Goal: Task Accomplishment & Management: Manage account settings

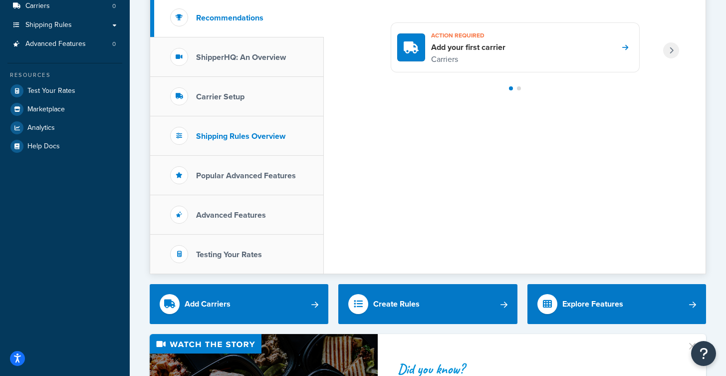
scroll to position [133, 0]
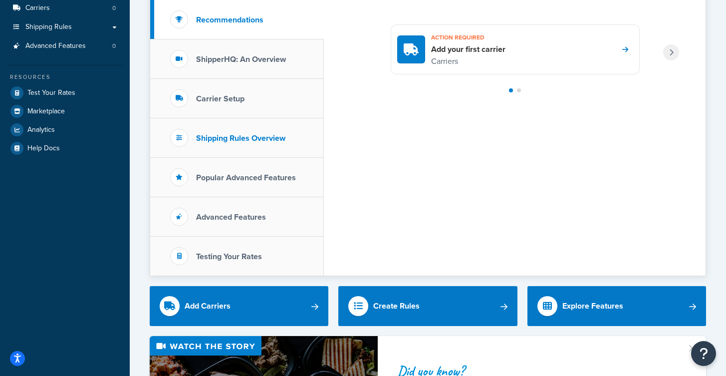
click at [271, 138] on h3 "Shipping Rules Overview" at bounding box center [240, 138] width 89 height 9
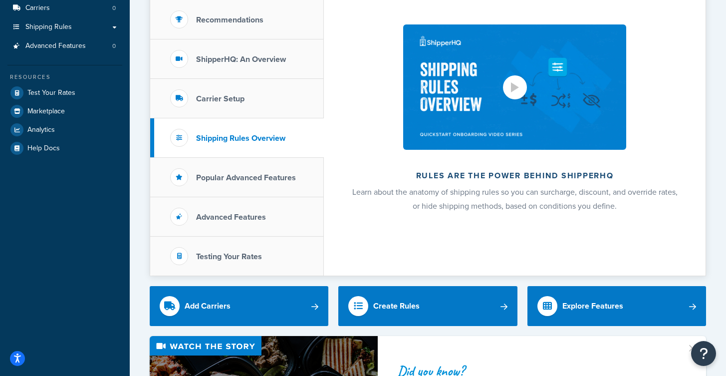
click at [509, 95] on div at bounding box center [515, 87] width 24 height 24
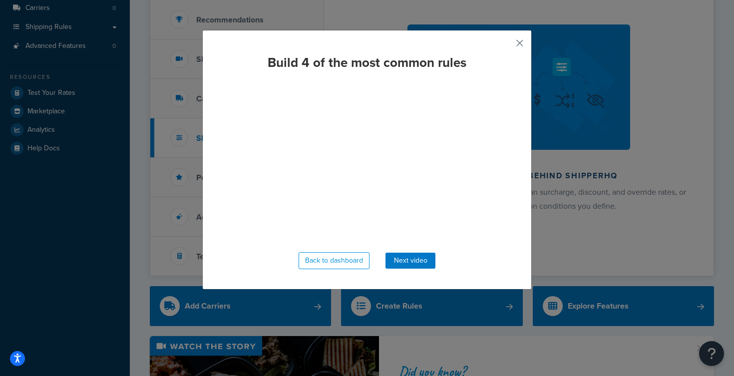
click at [506, 45] on button "button" at bounding box center [505, 46] width 2 height 2
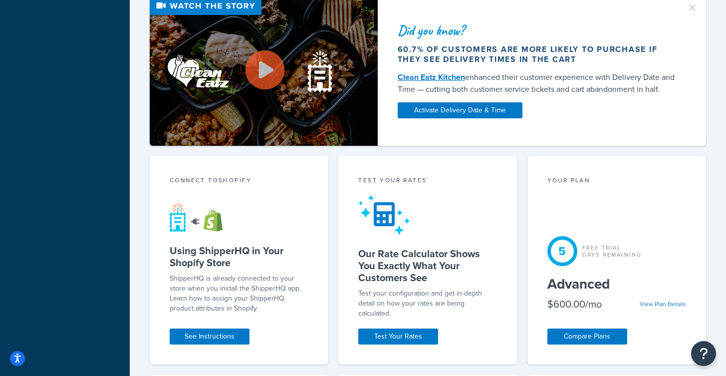
scroll to position [449, 0]
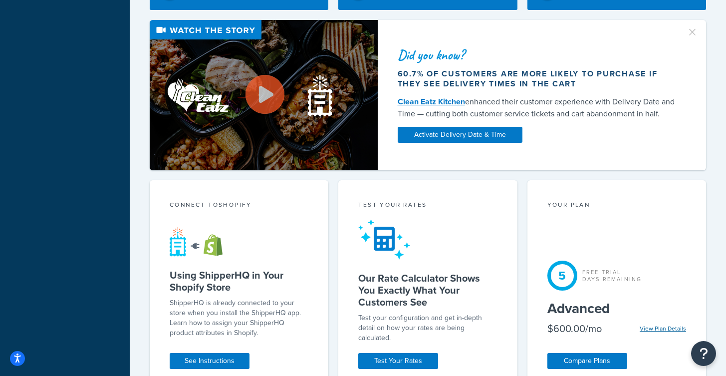
click at [662, 328] on link "View Plan Details" at bounding box center [663, 328] width 46 height 9
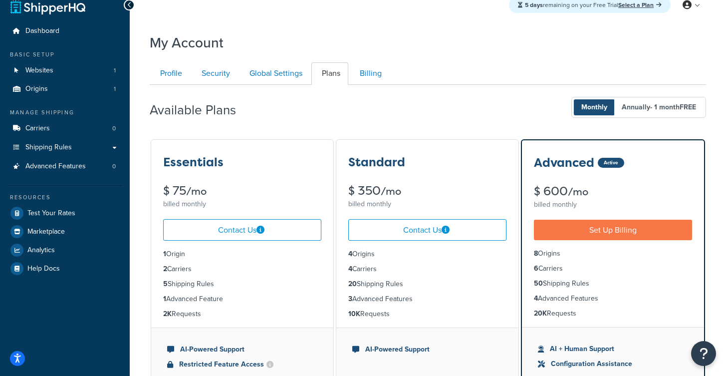
scroll to position [29, 0]
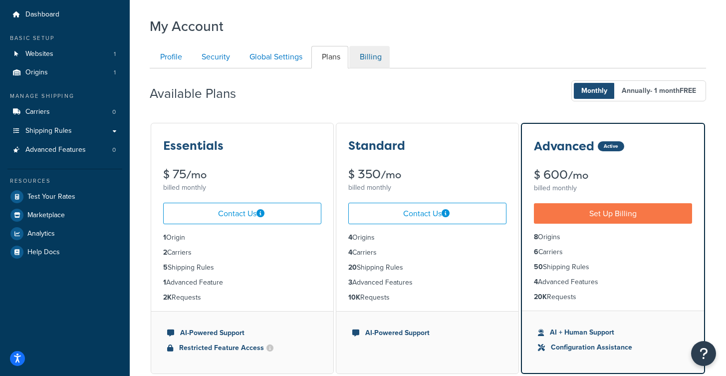
click at [361, 50] on link "Billing" at bounding box center [369, 57] width 40 height 22
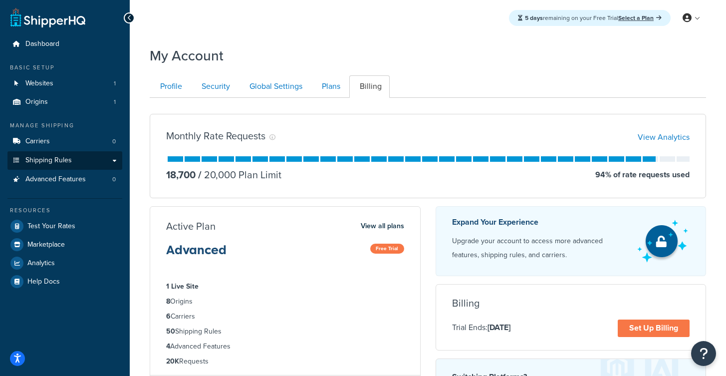
click at [58, 156] on span "Shipping Rules" at bounding box center [48, 160] width 46 height 8
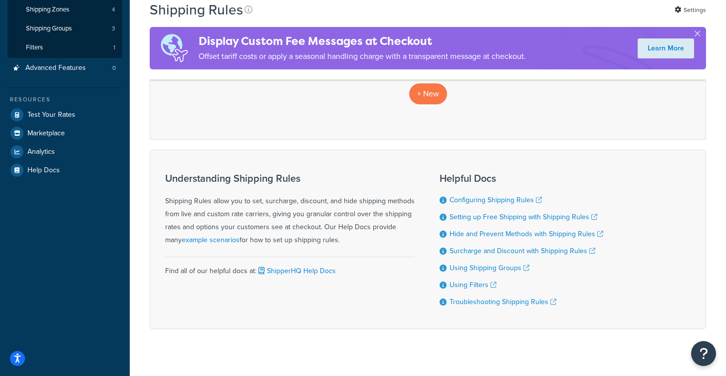
scroll to position [186, 0]
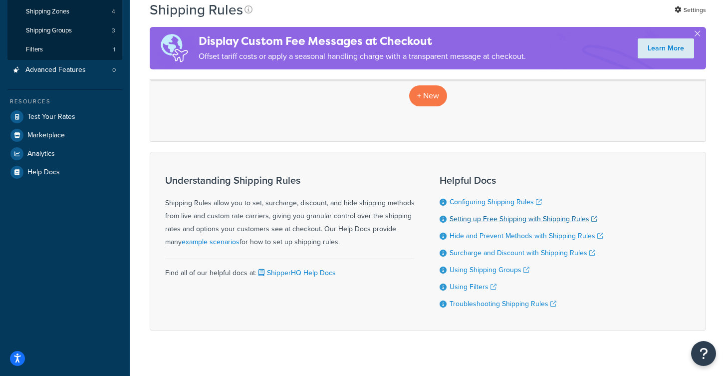
click at [501, 218] on link "Setting up Free Shipping with Shipping Rules" at bounding box center [524, 219] width 148 height 10
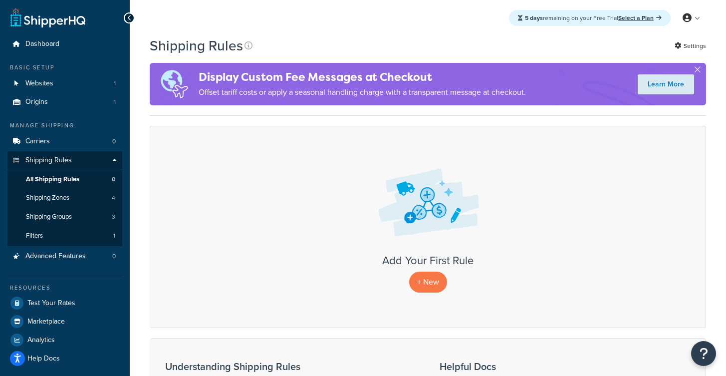
click at [59, 176] on span "All Shipping Rules" at bounding box center [52, 179] width 53 height 8
click at [430, 280] on p "+ New" at bounding box center [428, 282] width 38 height 20
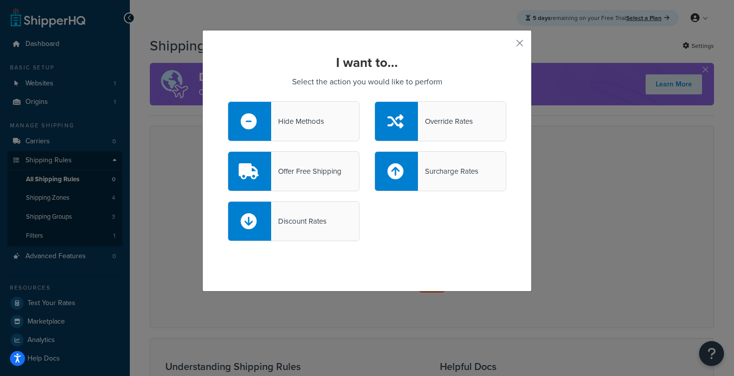
click at [313, 178] on div "Offer Free Shipping" at bounding box center [294, 171] width 132 height 40
click at [0, 0] on input "Offer Free Shipping" at bounding box center [0, 0] width 0 height 0
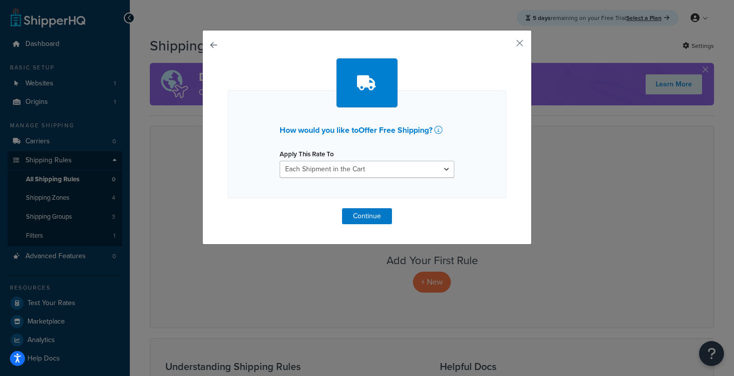
click at [426, 182] on div "How would you like to Offer Free Shipping ? Apply This Rate To Each Shipment in…" at bounding box center [367, 144] width 279 height 108
select select "SHIPPING_GROUP"
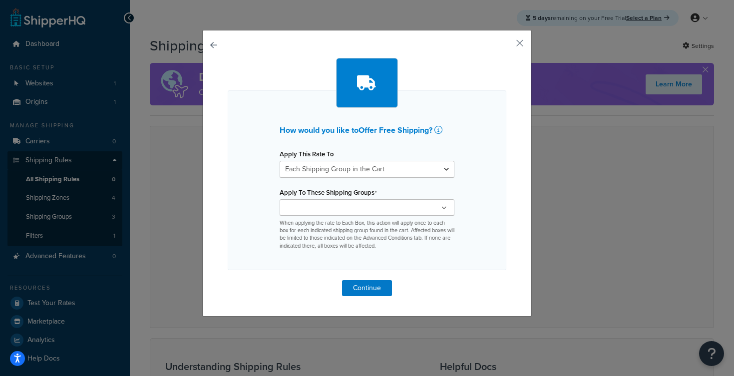
click at [357, 204] on input "Apply To These Shipping Groups" at bounding box center [327, 208] width 88 height 11
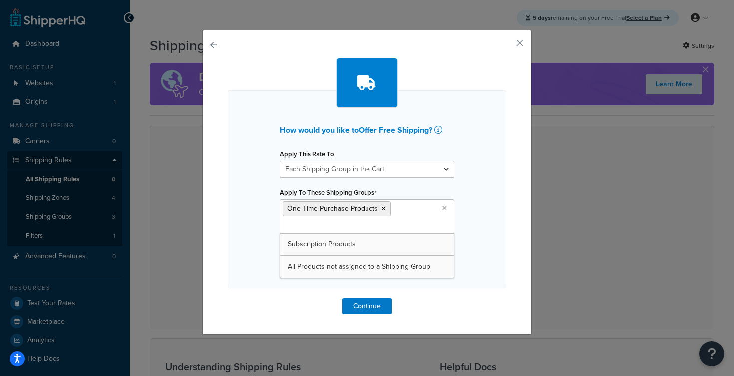
click at [331, 230] on input "Apply To These Shipping Groups" at bounding box center [327, 226] width 88 height 11
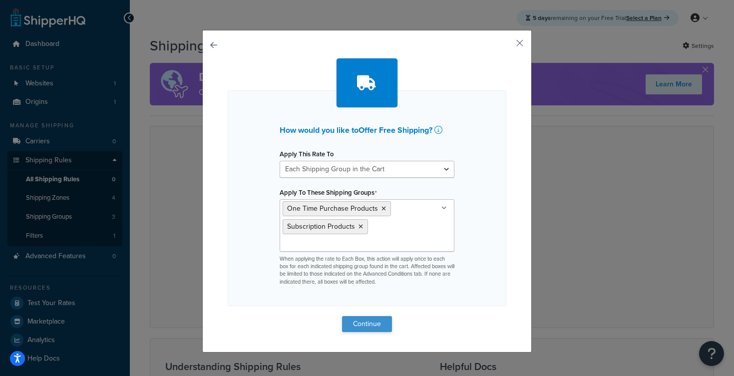
click at [375, 320] on button "Continue" at bounding box center [367, 324] width 50 height 16
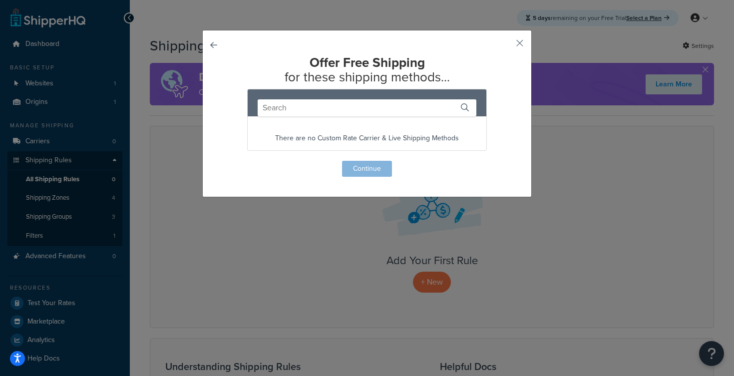
click at [347, 108] on input "text" at bounding box center [367, 107] width 219 height 17
click at [283, 107] on input "gr" at bounding box center [367, 107] width 219 height 17
type input "g"
click at [506, 45] on button "button" at bounding box center [505, 46] width 2 height 2
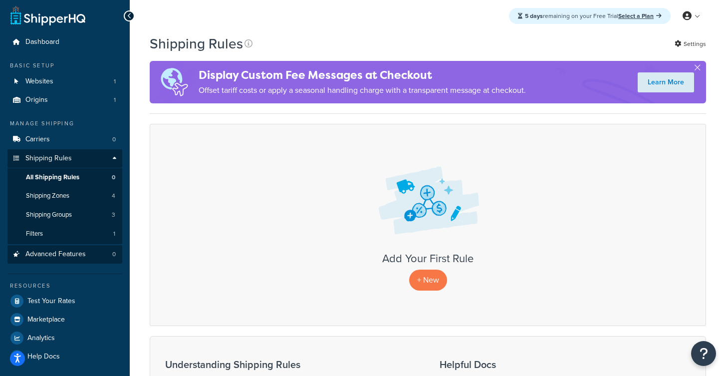
scroll to position [14, 0]
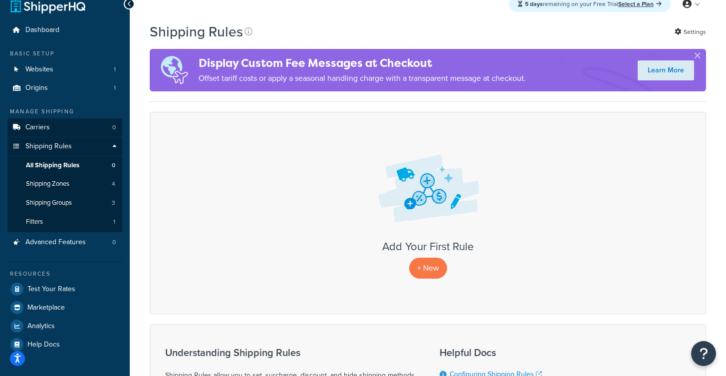
click at [53, 126] on link "Carriers 0" at bounding box center [64, 127] width 115 height 18
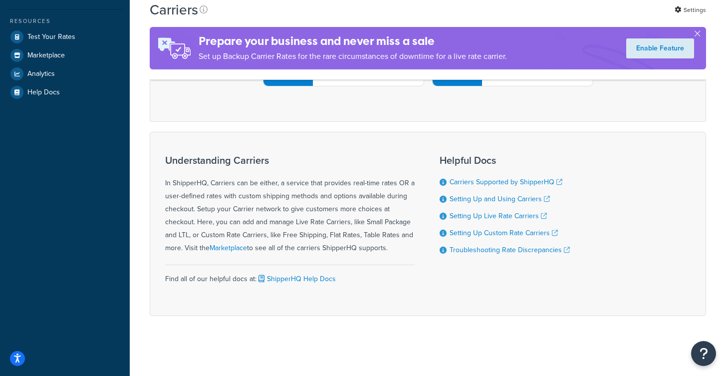
scroll to position [25, 0]
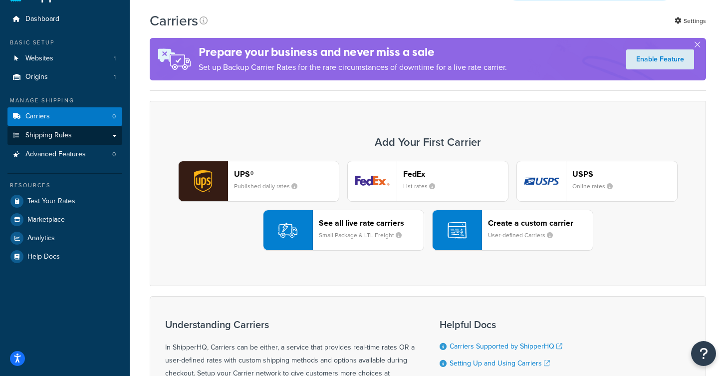
click at [73, 136] on link "Shipping Rules" at bounding box center [64, 135] width 115 height 18
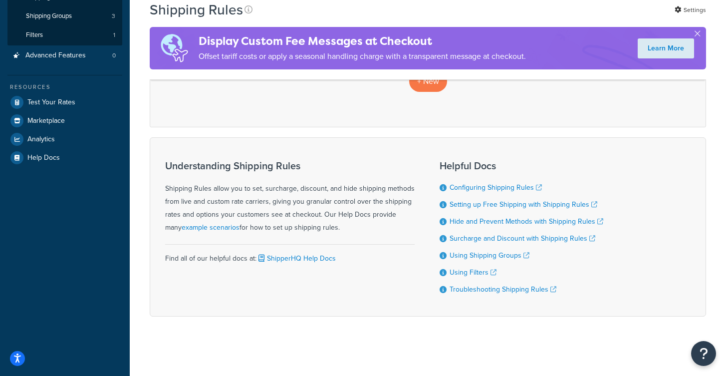
scroll to position [85, 0]
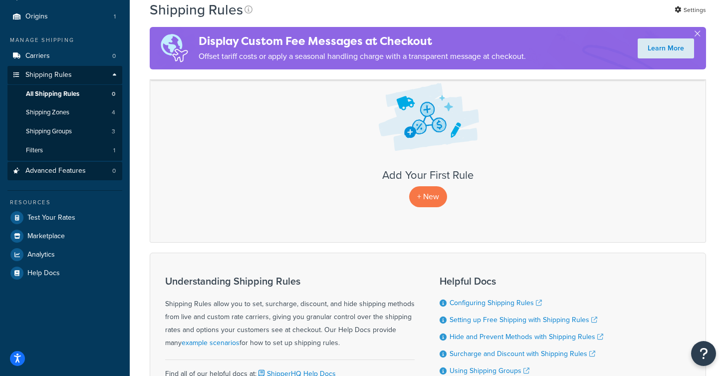
click at [47, 167] on span "Advanced Features" at bounding box center [55, 171] width 60 height 8
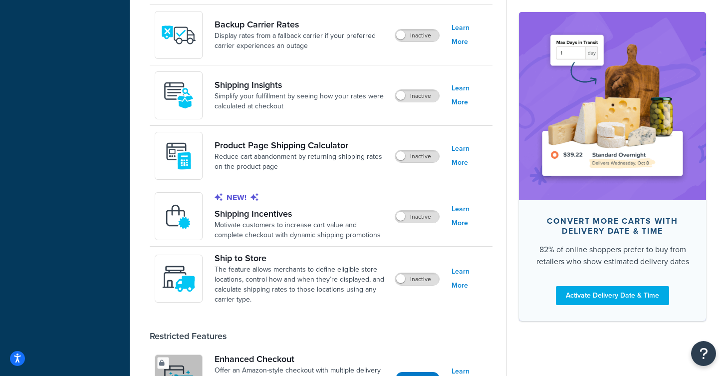
scroll to position [50, 0]
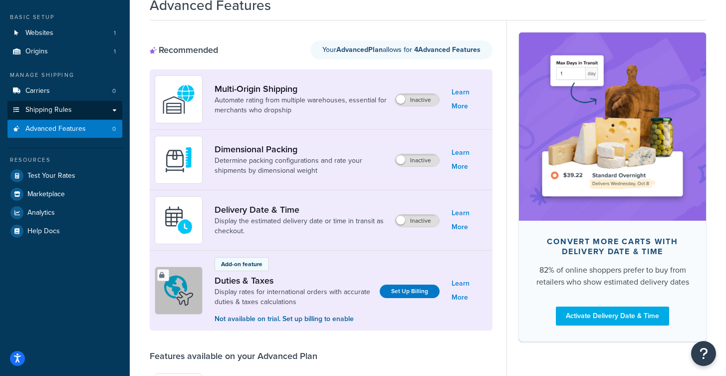
click at [84, 102] on link "Shipping Rules" at bounding box center [64, 110] width 115 height 18
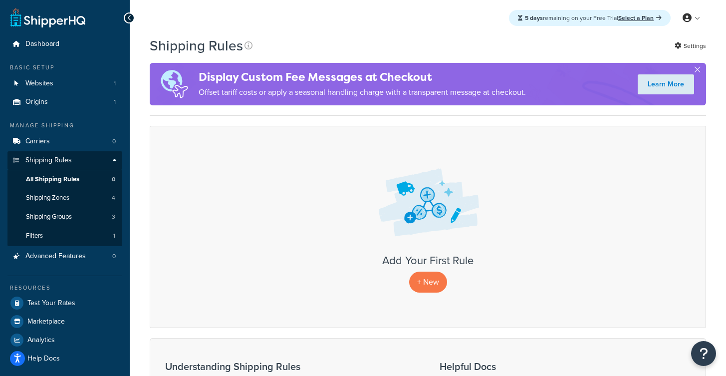
click at [492, 244] on div "Add Your First Rule + New" at bounding box center [428, 227] width 557 height 202
click at [428, 280] on p "+ New" at bounding box center [428, 282] width 38 height 20
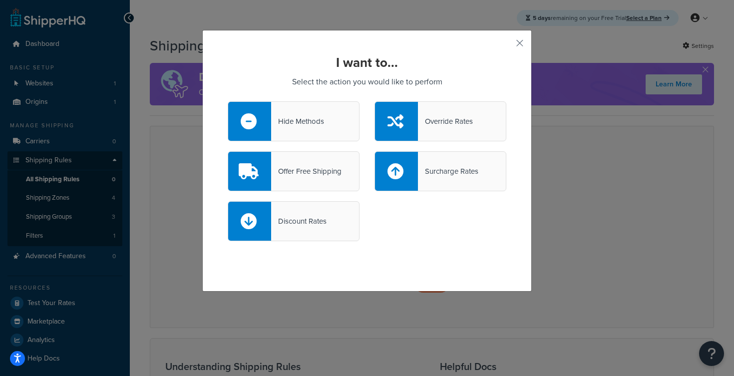
click at [314, 242] on div "Discount Rates" at bounding box center [367, 226] width 294 height 50
click at [290, 171] on div "Offer Free Shipping" at bounding box center [306, 171] width 70 height 14
click at [0, 0] on input "Offer Free Shipping" at bounding box center [0, 0] width 0 height 0
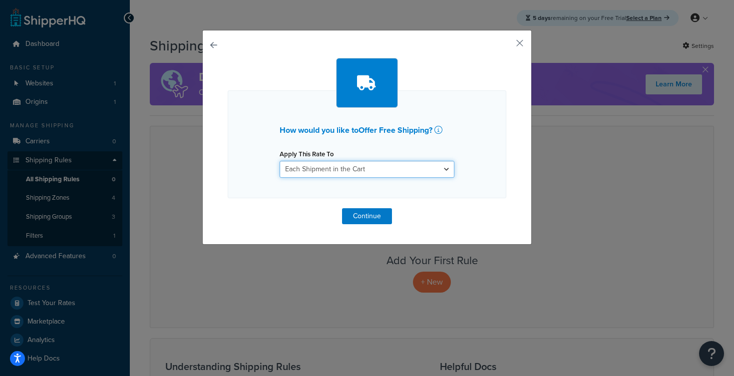
select select "SHIPPING_GROUP"
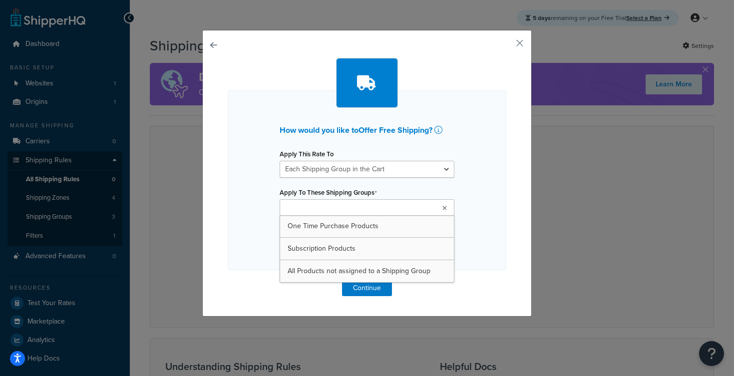
click at [355, 211] on input "Apply To These Shipping Groups" at bounding box center [327, 208] width 88 height 11
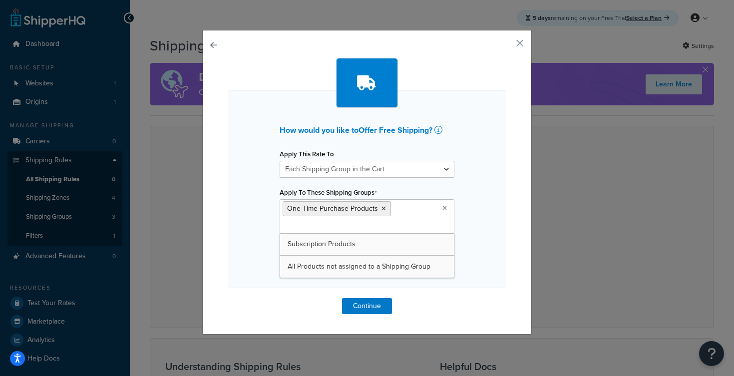
click at [311, 220] on ul "One Time Purchase Products" at bounding box center [367, 216] width 175 height 34
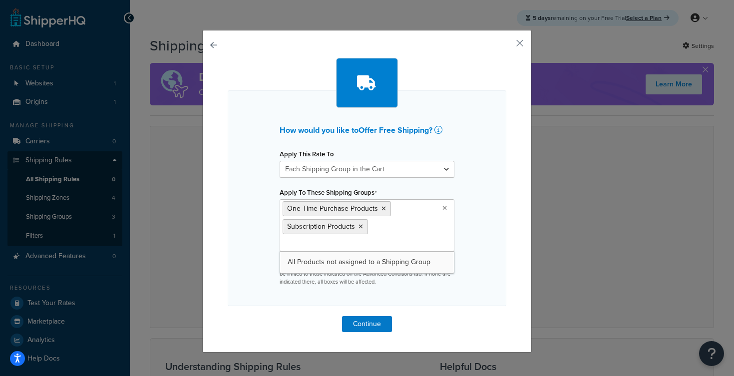
click at [406, 295] on div "How would you like to Offer Free Shipping ? Apply This Rate To Each Shipment in…" at bounding box center [367, 198] width 279 height 216
click at [373, 320] on button "Continue" at bounding box center [367, 324] width 50 height 16
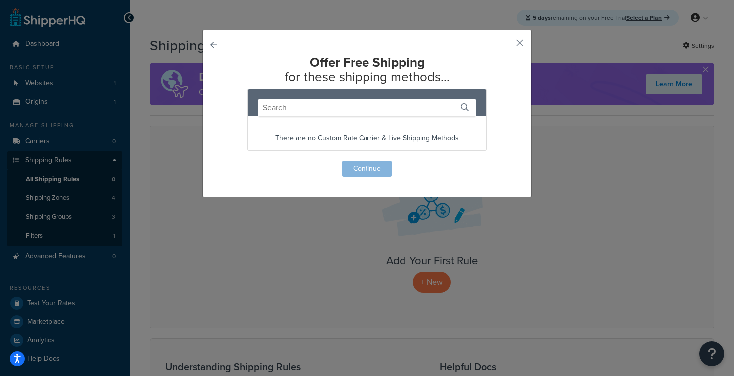
click at [323, 100] on input "text" at bounding box center [367, 107] width 219 height 17
click at [348, 139] on p "There are no Custom Rate Carrier & Live Shipping Methods" at bounding box center [367, 138] width 239 height 14
click at [323, 109] on input "text" at bounding box center [367, 107] width 219 height 17
type input "Standard"
click at [410, 168] on div "Offer Free Shipping for these shipping methods... Standard There are no methods…" at bounding box center [367, 115] width 279 height 121
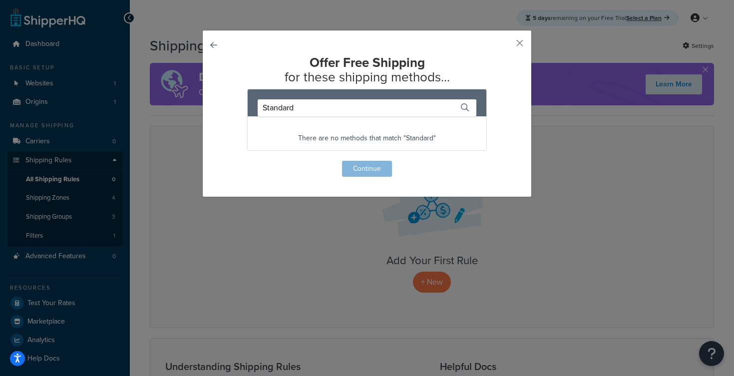
click at [382, 165] on div "Offer Free Shipping for these shipping methods... Standard There are no methods…" at bounding box center [367, 115] width 279 height 121
click at [393, 116] on div "There are no methods that match "Standard"" at bounding box center [367, 133] width 239 height 34
drag, startPoint x: 397, startPoint y: 114, endPoint x: 247, endPoint y: 109, distance: 150.3
click at [248, 109] on div "Standard" at bounding box center [367, 102] width 239 height 27
click at [511, 43] on div "Offer Free Shipping for these shipping methods... There are no Custom Rate Carr…" at bounding box center [366, 113] width 329 height 167
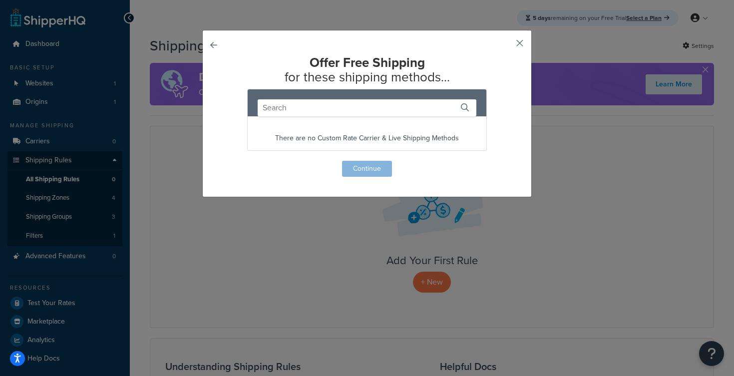
click at [506, 45] on button "button" at bounding box center [505, 46] width 2 height 2
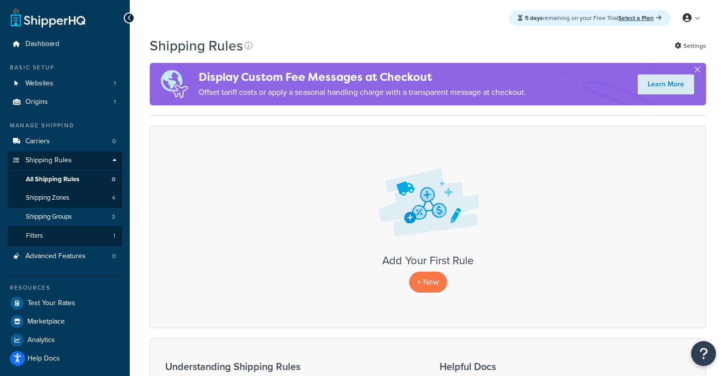
click at [64, 217] on span "Shipping Groups" at bounding box center [49, 217] width 46 height 8
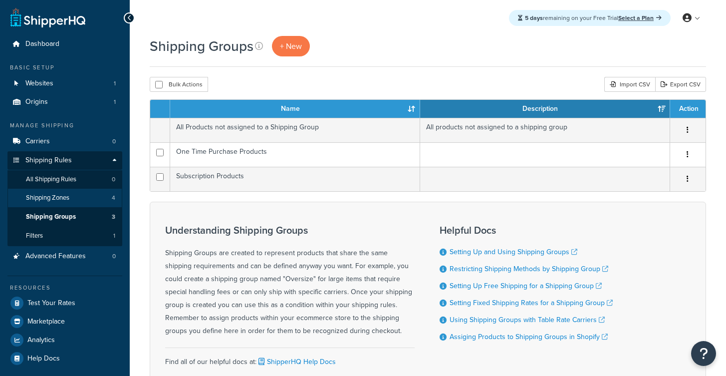
click at [60, 194] on span "Shipping Zones" at bounding box center [47, 198] width 43 height 8
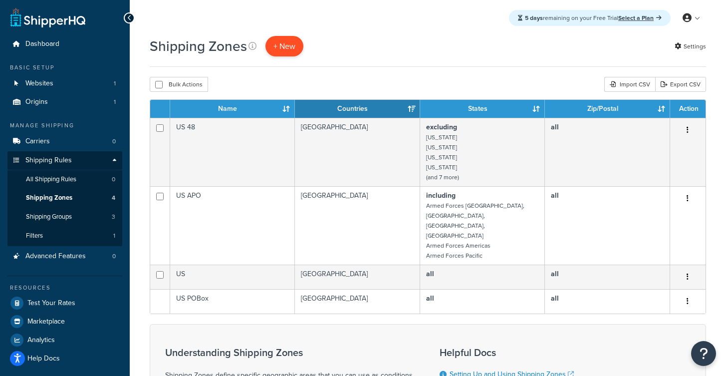
click at [278, 49] on span "+ New" at bounding box center [285, 45] width 22 height 11
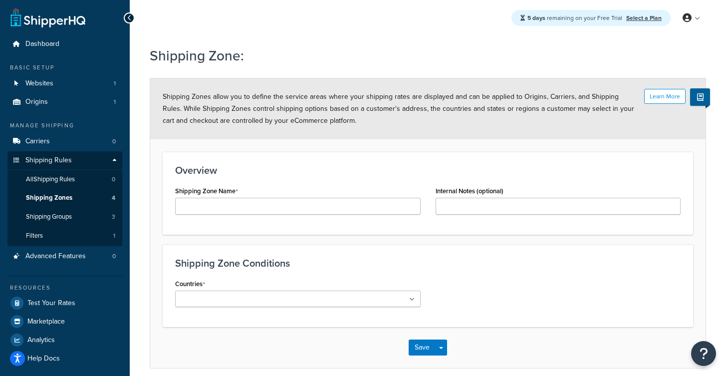
scroll to position [15, 0]
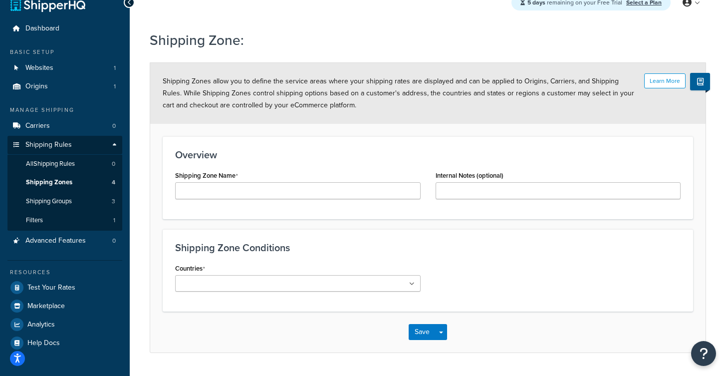
click at [312, 281] on div "Countries All Countries ALL United States USA Afghanistan AFG Albania ALB Alger…" at bounding box center [298, 276] width 246 height 30
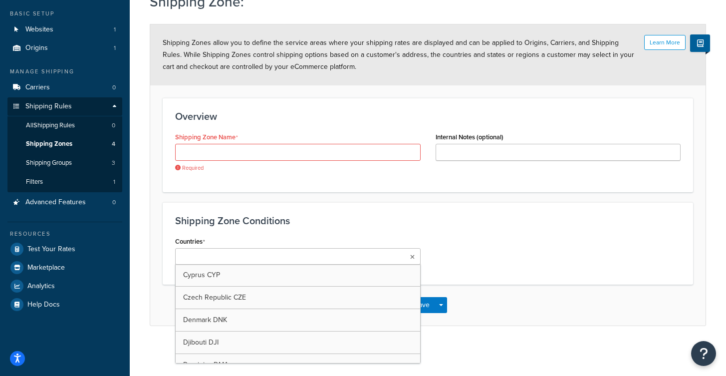
scroll to position [1459, 0]
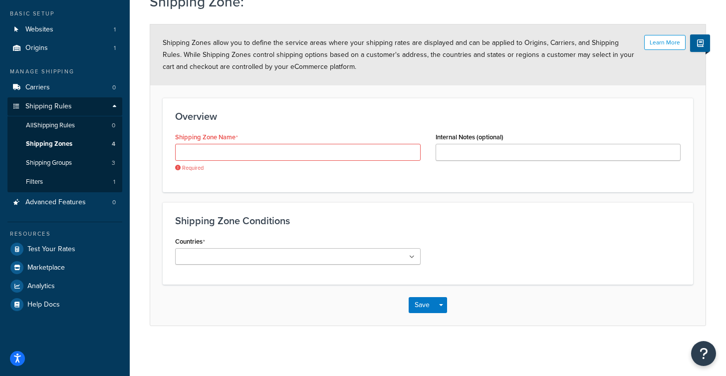
click at [543, 257] on div "Countries All Countries ALL United States USA Afghanistan AFG Albania ALB Alger…" at bounding box center [428, 253] width 521 height 38
click at [68, 80] on link "Carriers 0" at bounding box center [64, 87] width 115 height 18
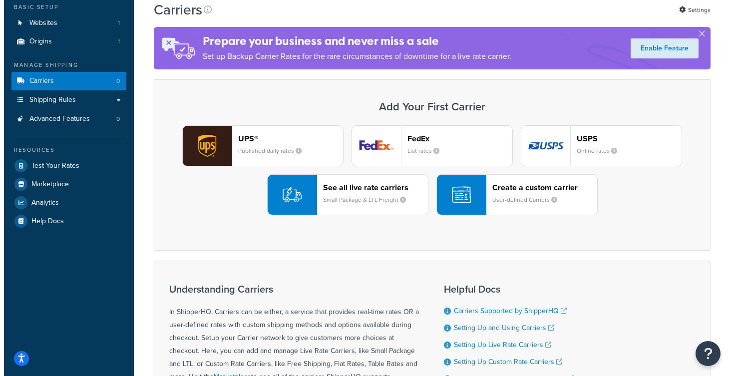
scroll to position [6, 0]
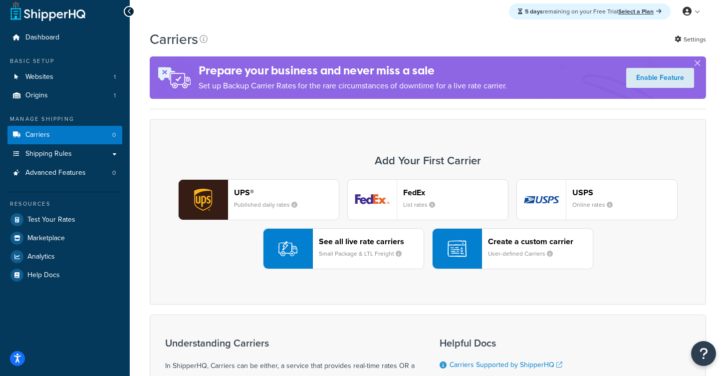
click at [367, 245] on header "See all live rate carriers" at bounding box center [371, 241] width 105 height 9
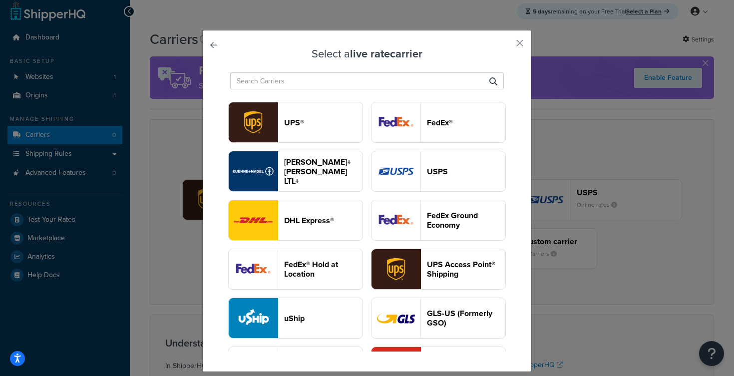
click at [363, 133] on button "UPS®" at bounding box center [295, 122] width 135 height 41
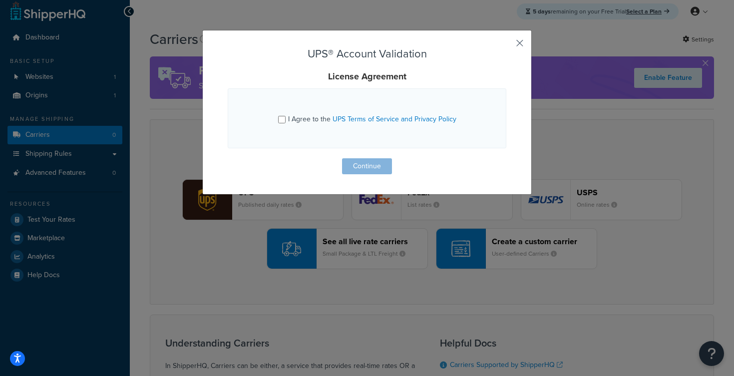
click at [506, 45] on button "button" at bounding box center [505, 46] width 2 height 2
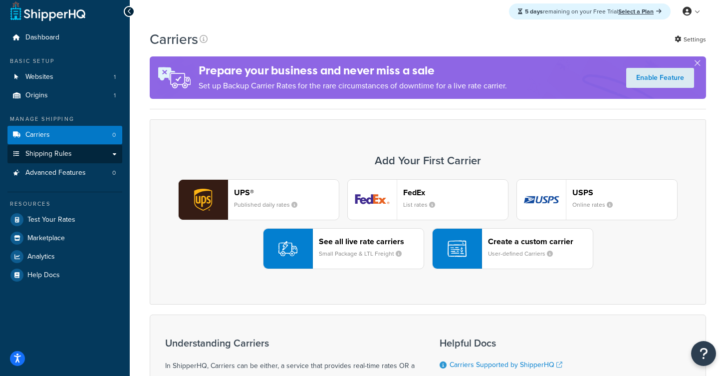
click at [45, 150] on span "Shipping Rules" at bounding box center [48, 154] width 46 height 8
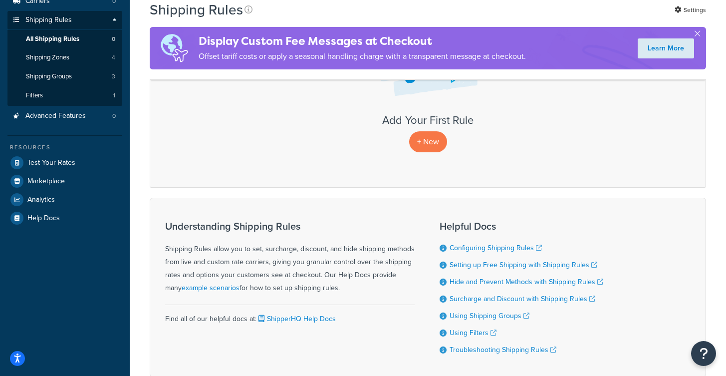
scroll to position [65, 0]
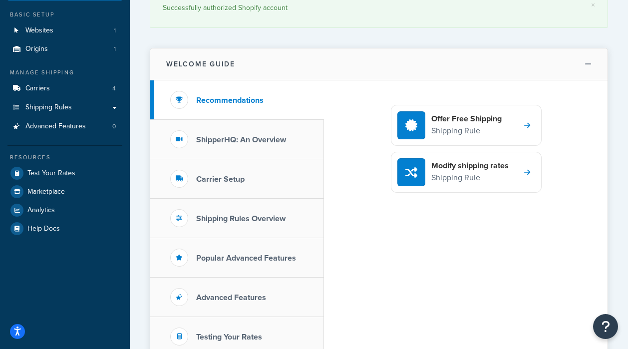
scroll to position [51, 0]
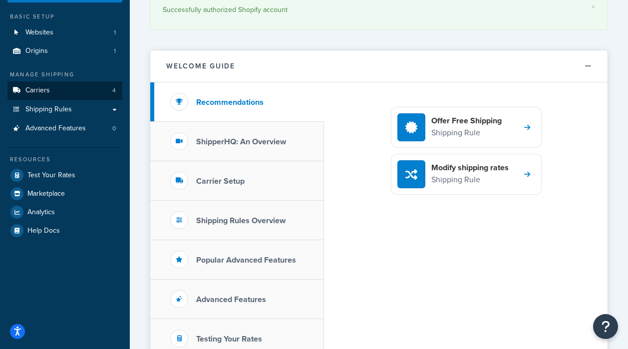
click at [95, 87] on link "Carriers 4" at bounding box center [64, 90] width 115 height 18
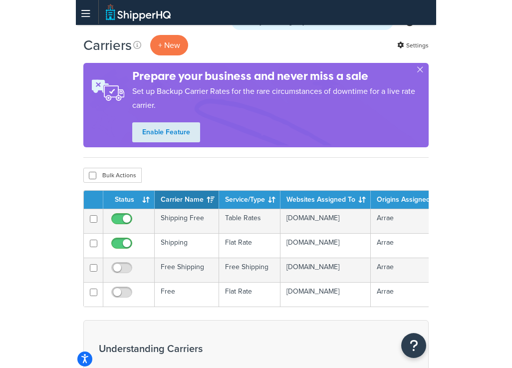
scroll to position [15, 0]
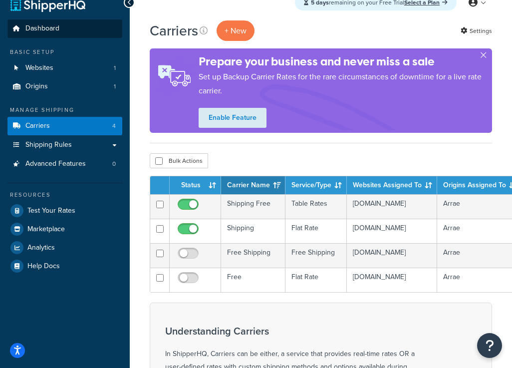
click at [58, 31] on span "Dashboard" at bounding box center [42, 28] width 34 height 8
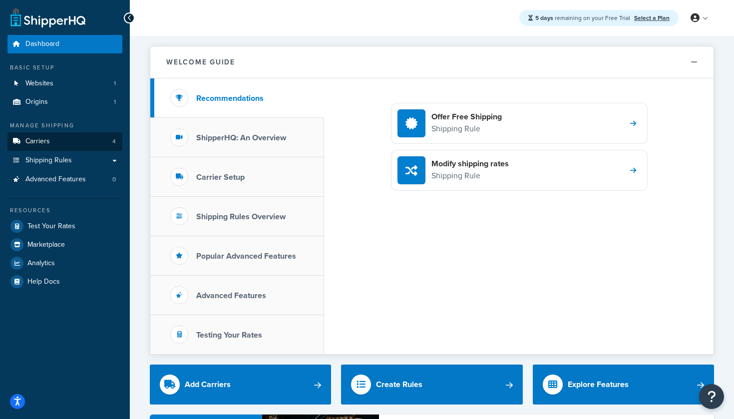
click at [85, 142] on link "Carriers 4" at bounding box center [64, 141] width 115 height 18
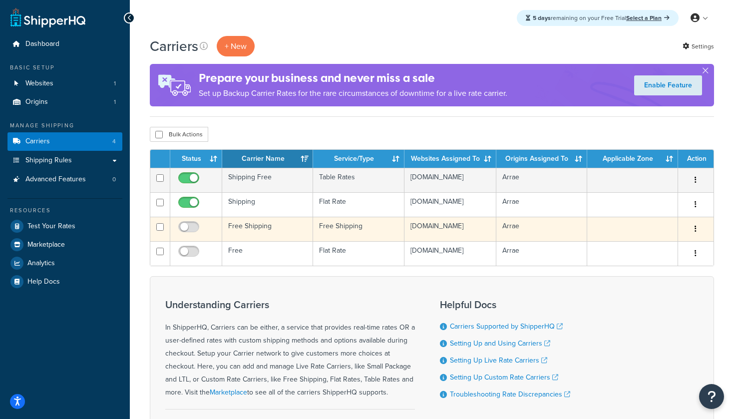
click at [696, 232] on icon "button" at bounding box center [695, 228] width 2 height 7
click at [665, 295] on link "Delete" at bounding box center [655, 298] width 79 height 20
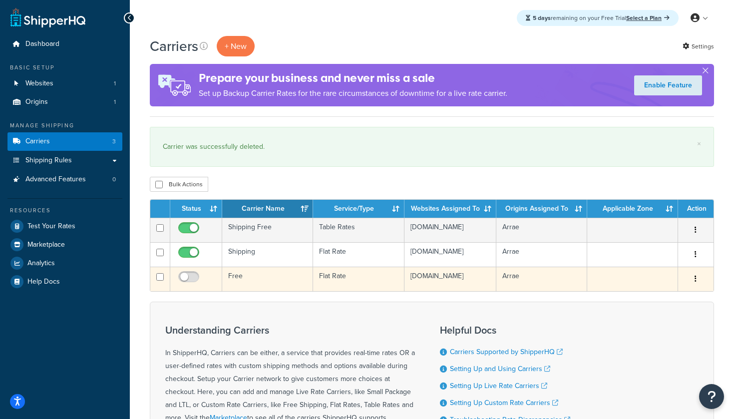
click at [693, 287] on button "button" at bounding box center [695, 279] width 14 height 16
click at [638, 345] on link "Delete" at bounding box center [655, 347] width 79 height 20
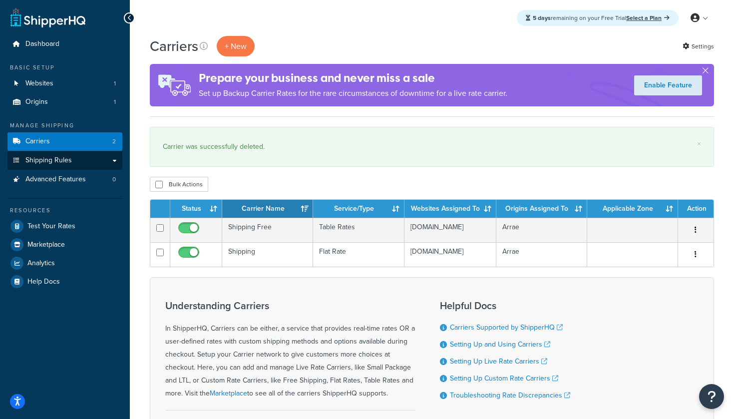
click at [104, 163] on link "Shipping Rules" at bounding box center [64, 160] width 115 height 18
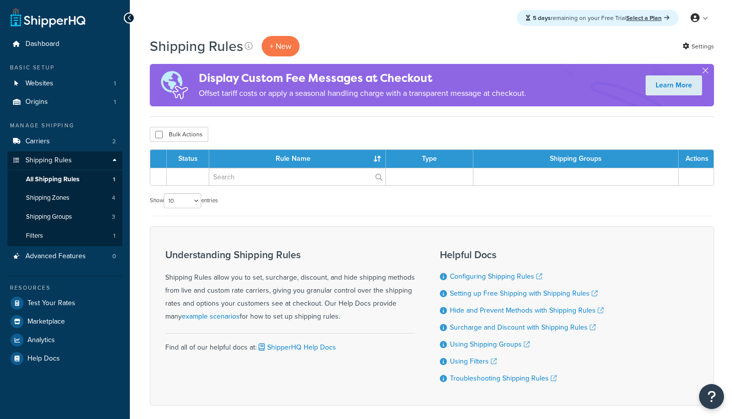
click at [89, 195] on link "Shipping Zones 4" at bounding box center [64, 198] width 115 height 18
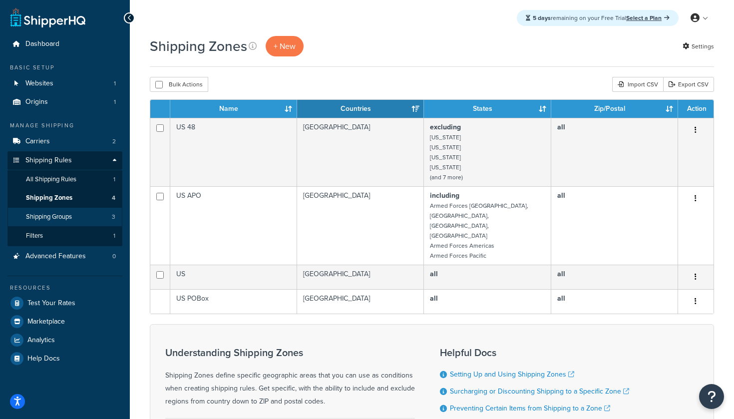
click at [89, 212] on link "Shipping Groups 3" at bounding box center [64, 217] width 115 height 18
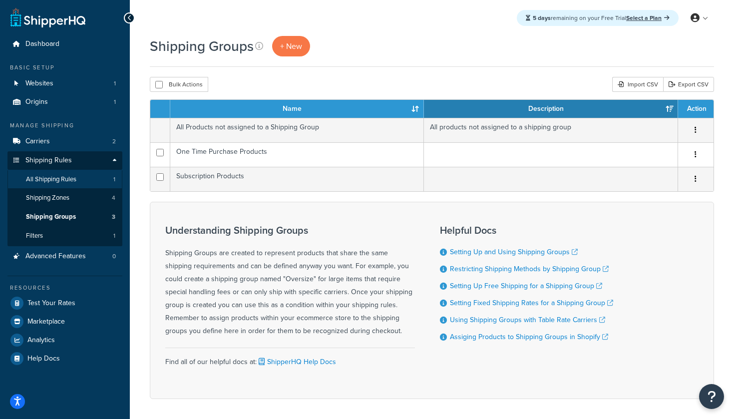
click at [83, 178] on link "All Shipping Rules 1" at bounding box center [64, 179] width 115 height 18
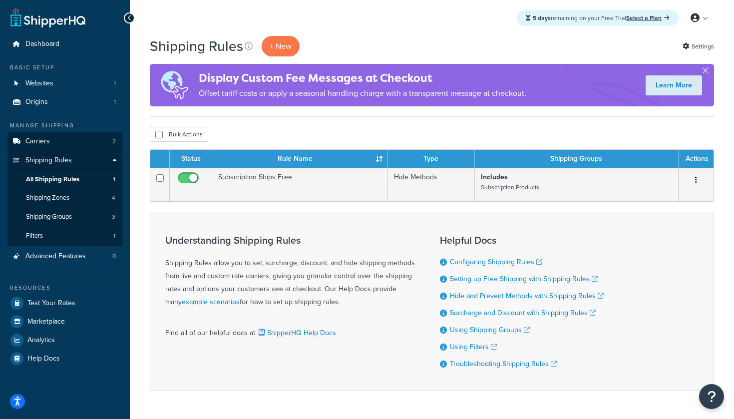
click at [79, 134] on link "Carriers 2" at bounding box center [64, 141] width 115 height 18
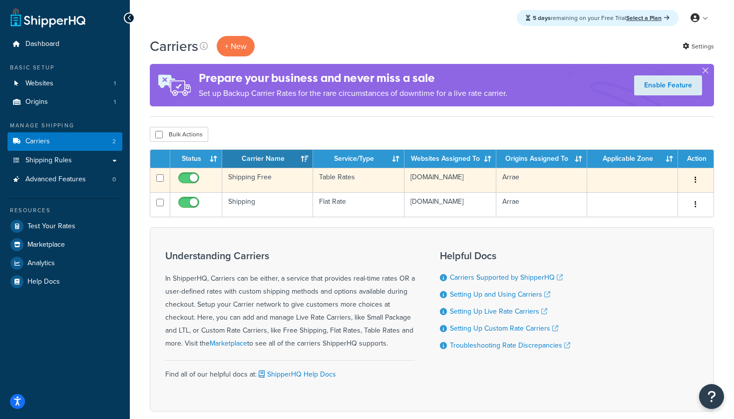
click at [345, 180] on td "Table Rates" at bounding box center [358, 180] width 91 height 24
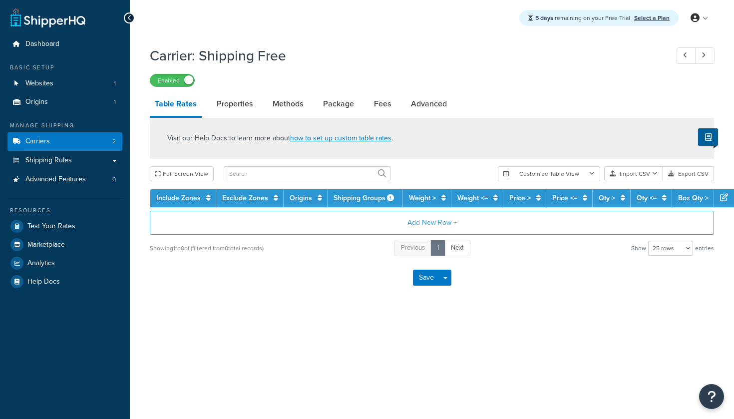
select select "25"
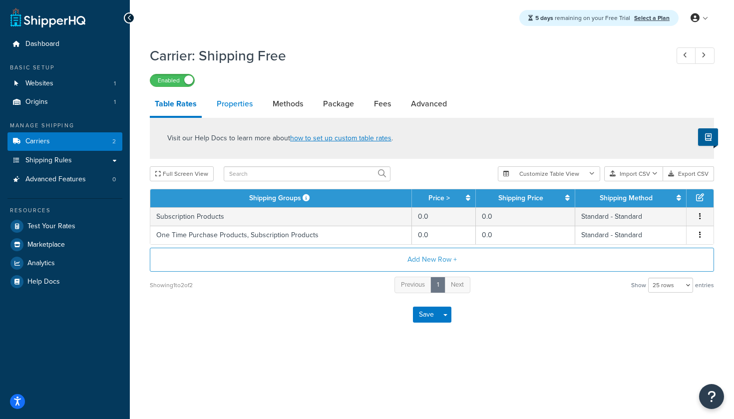
click at [235, 104] on link "Properties" at bounding box center [235, 104] width 46 height 24
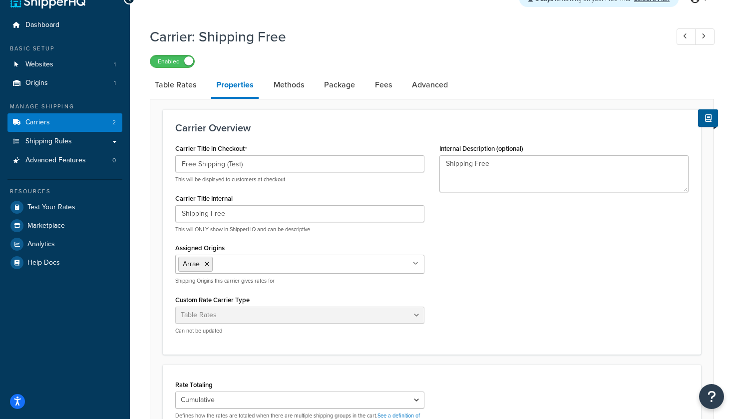
scroll to position [24, 0]
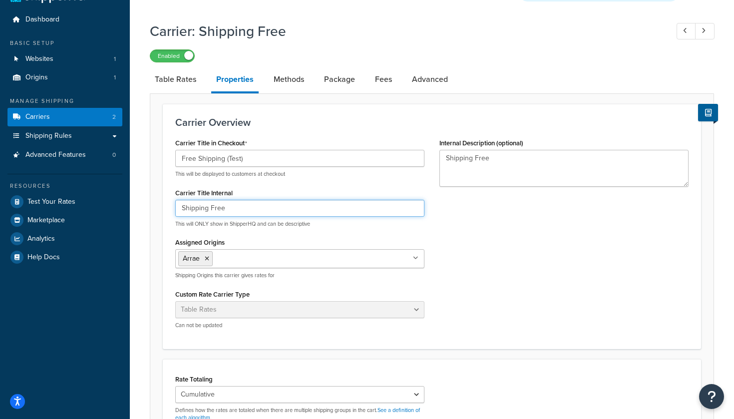
drag, startPoint x: 231, startPoint y: 207, endPoint x: 175, endPoint y: 205, distance: 56.5
click at [175, 205] on div "Carrier Title in Checkout Free Shipping (Test) This will be displayed to custom…" at bounding box center [300, 236] width 264 height 201
type input "Free Shipping"
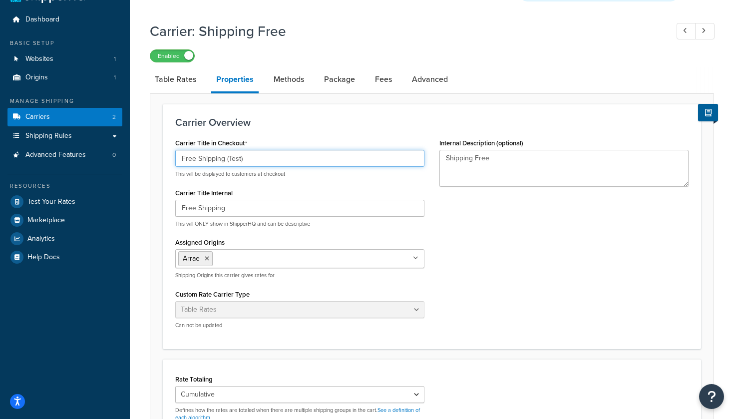
click at [263, 155] on input "Free Shipping (Test)" at bounding box center [299, 158] width 249 height 17
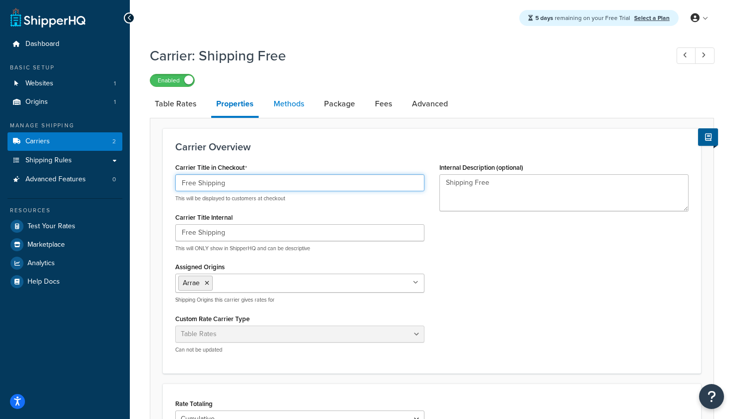
scroll to position [0, 0]
type input "Free Shipping"
click at [291, 108] on link "Methods" at bounding box center [289, 104] width 40 height 24
select select "25"
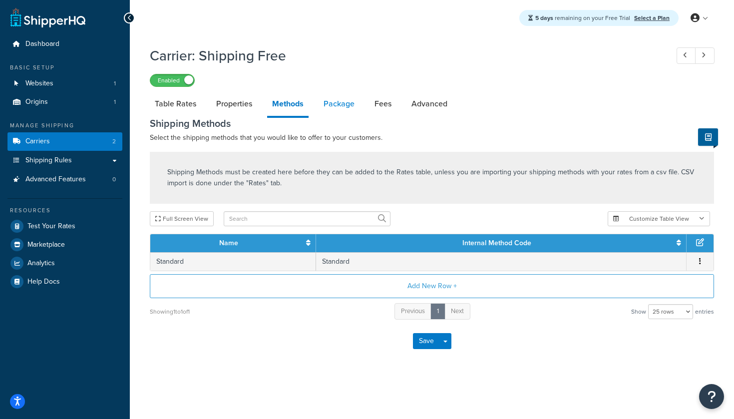
click at [353, 107] on link "Package" at bounding box center [338, 104] width 41 height 24
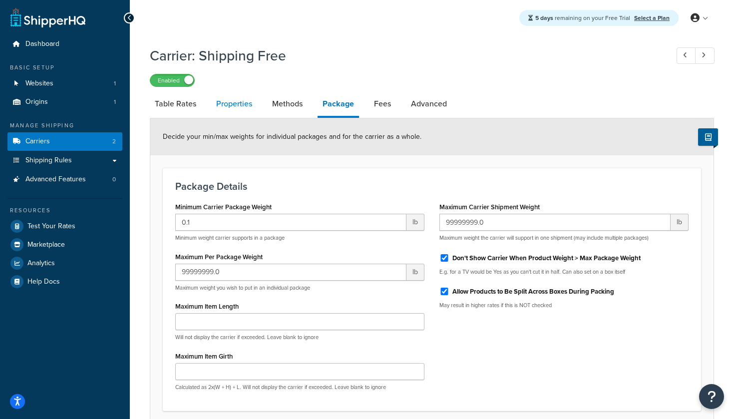
click at [238, 102] on link "Properties" at bounding box center [234, 104] width 46 height 24
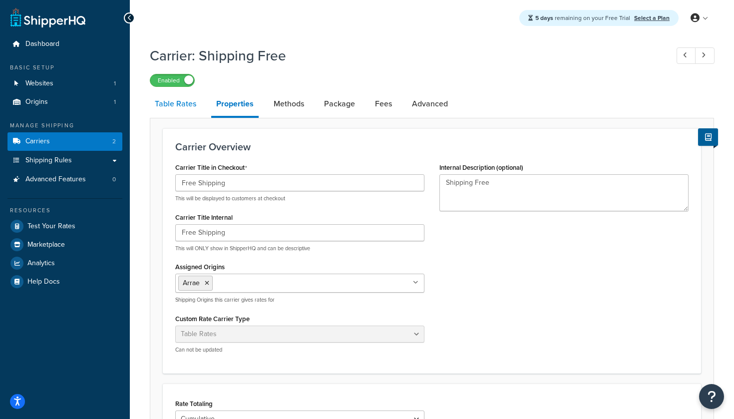
click at [178, 104] on link "Table Rates" at bounding box center [175, 104] width 51 height 24
select select "25"
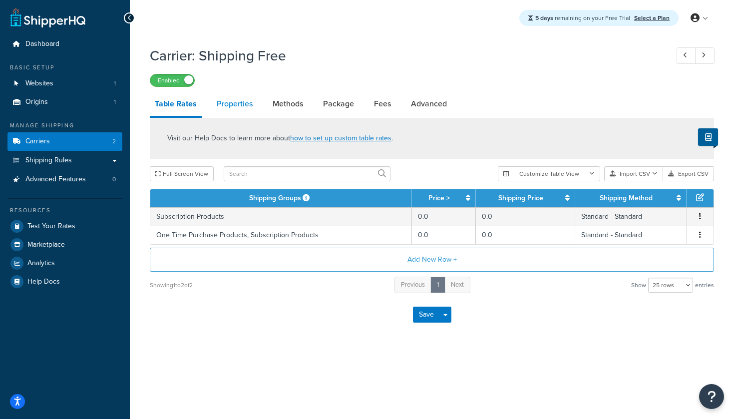
click at [221, 106] on link "Properties" at bounding box center [235, 104] width 46 height 24
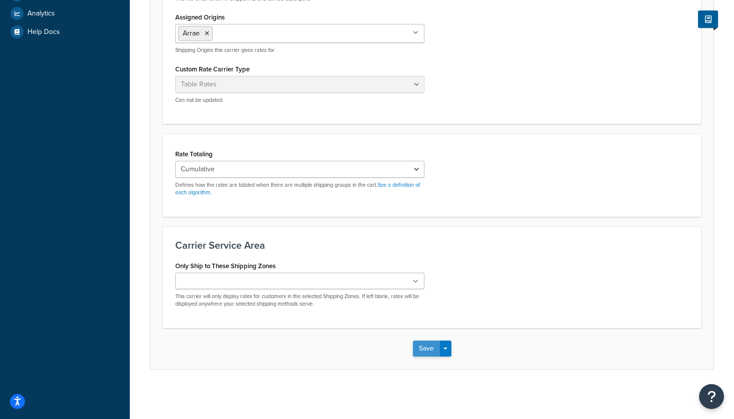
scroll to position [249, 0]
click at [427, 347] on button "Save" at bounding box center [426, 349] width 27 height 16
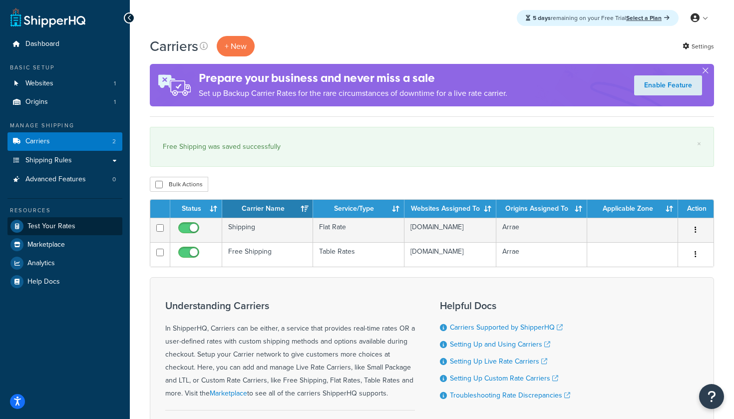
click at [81, 218] on link "Test Your Rates" at bounding box center [64, 226] width 115 height 18
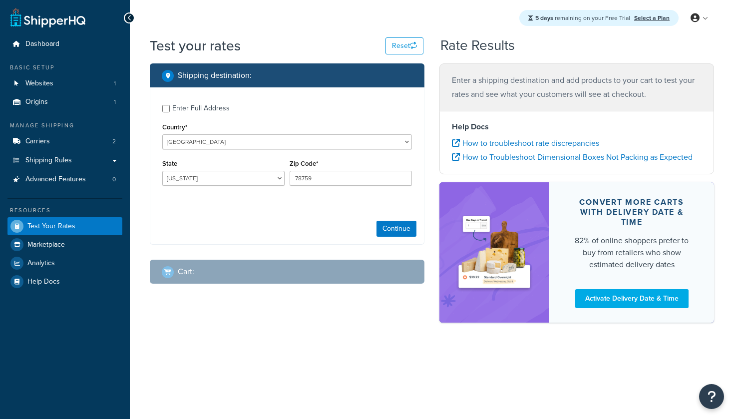
select select "[GEOGRAPHIC_DATA]"
click at [80, 144] on link "Carriers 2" at bounding box center [64, 141] width 115 height 18
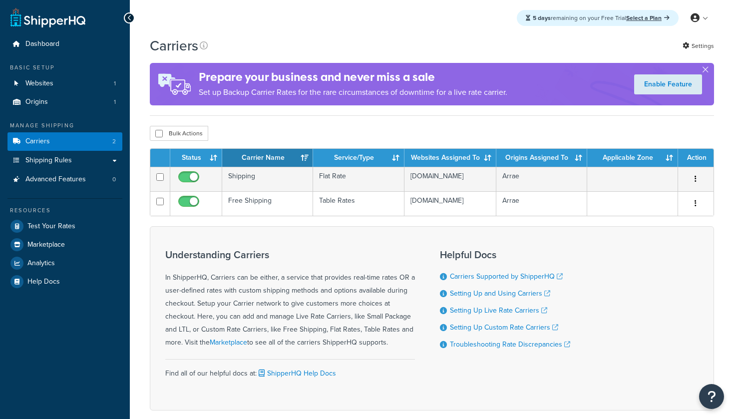
click at [102, 161] on link "Shipping Rules" at bounding box center [64, 160] width 115 height 18
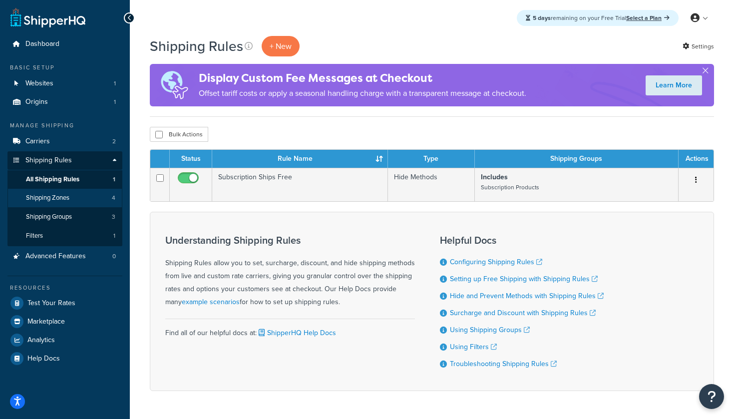
click at [76, 194] on link "Shipping Zones 4" at bounding box center [64, 198] width 115 height 18
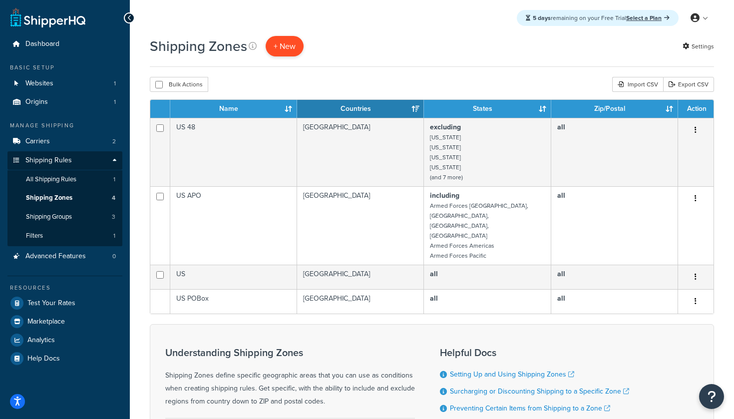
click at [285, 41] on span "+ New" at bounding box center [285, 45] width 22 height 11
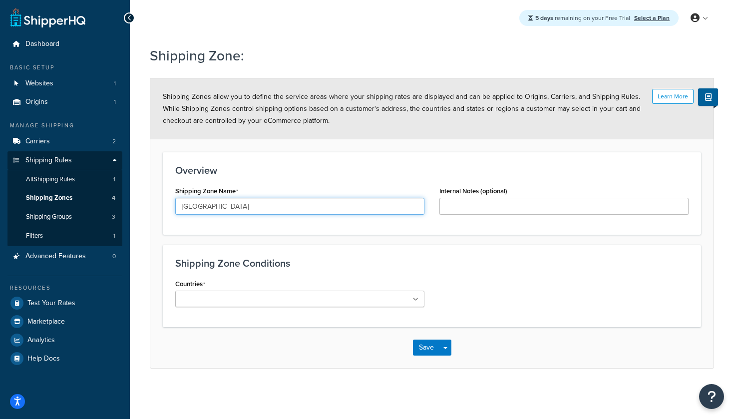
type input "[GEOGRAPHIC_DATA]"
click at [284, 299] on ul at bounding box center [299, 299] width 249 height 16
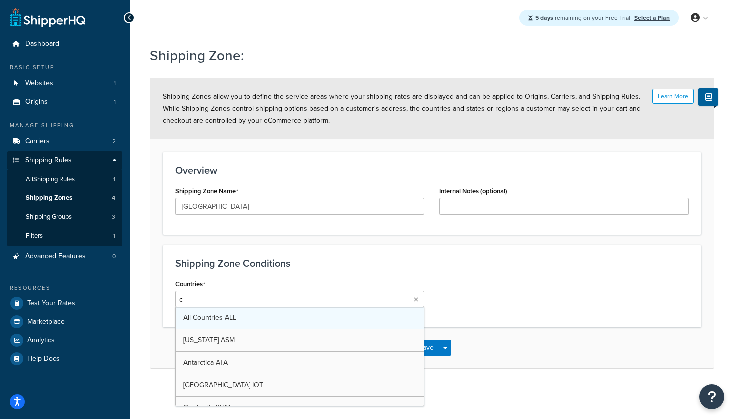
type input "ca"
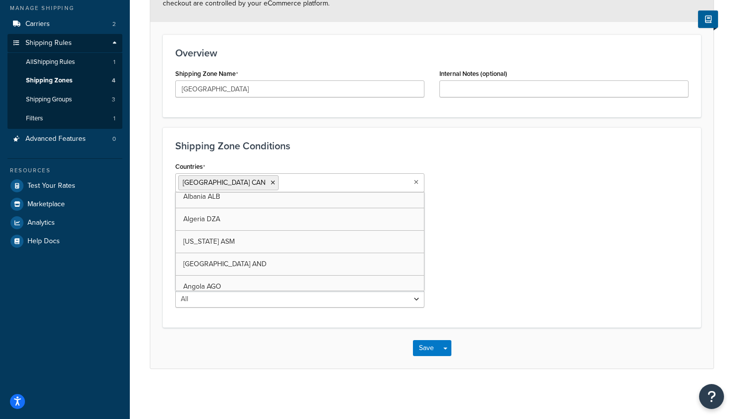
scroll to position [117, 0]
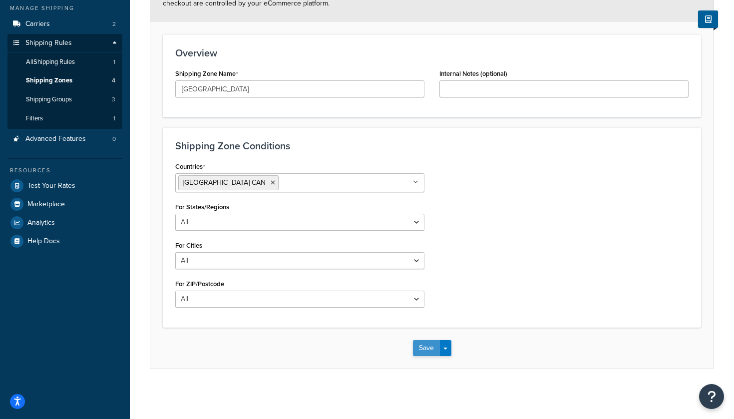
click at [430, 349] on button "Save" at bounding box center [426, 348] width 27 height 16
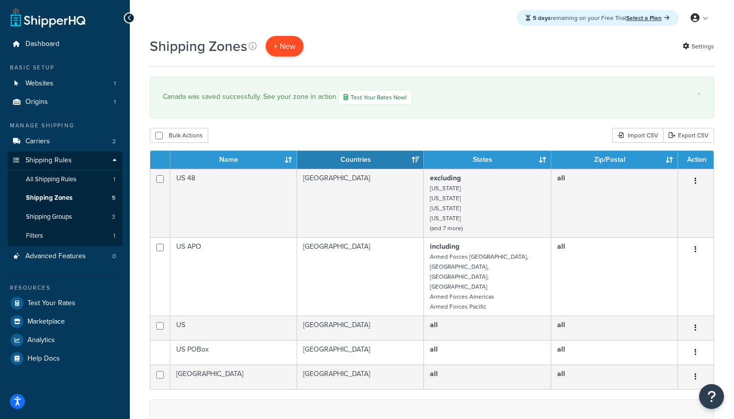
click at [280, 48] on span "+ New" at bounding box center [285, 45] width 22 height 11
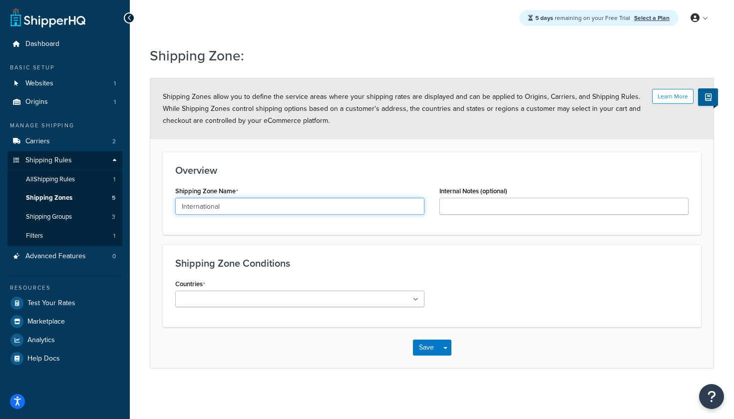
type input "International"
click at [290, 302] on ul at bounding box center [299, 299] width 249 height 16
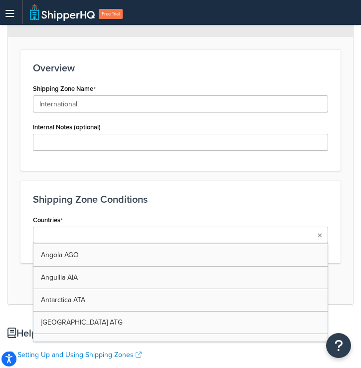
scroll to position [172, 0]
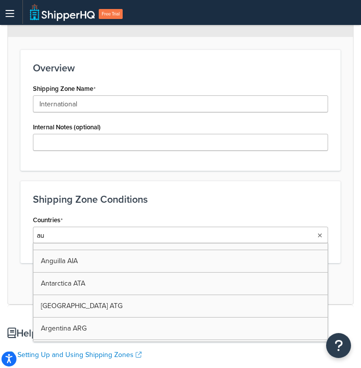
type input "aus"
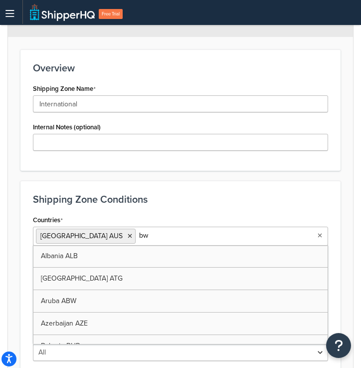
type input "b"
type input "bel"
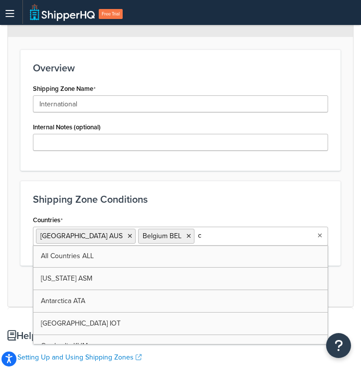
type input "cy"
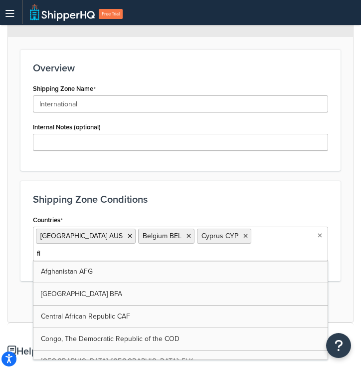
type input "fin"
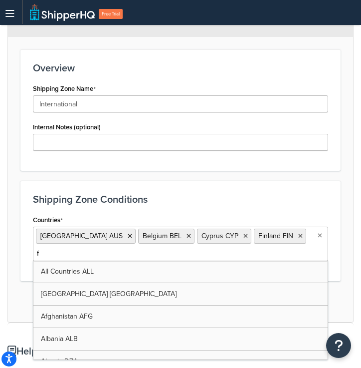
type input "fr"
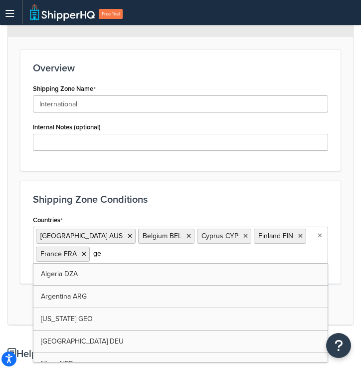
type input "ger"
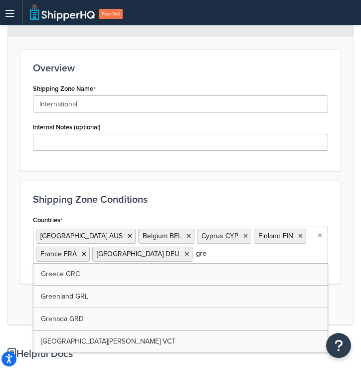
type input "gree"
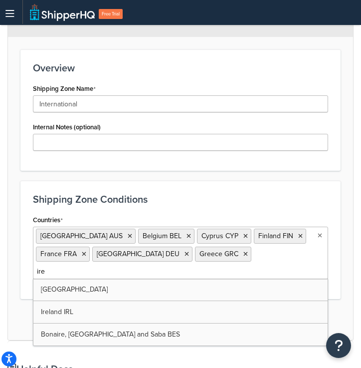
type input "irel"
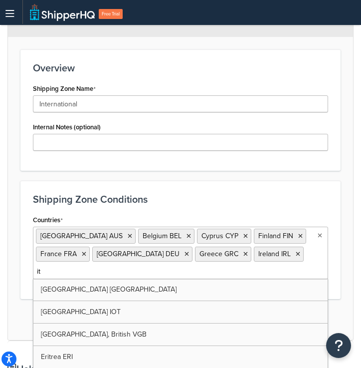
type input "ita"
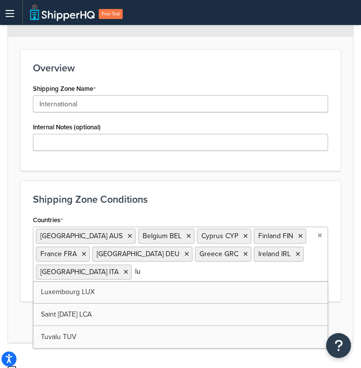
type input "lux"
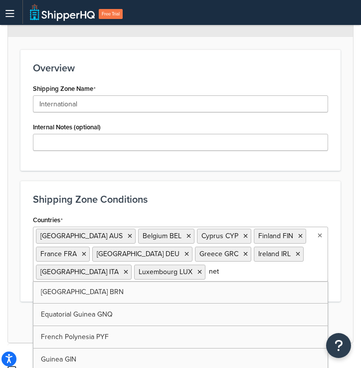
type input "neth"
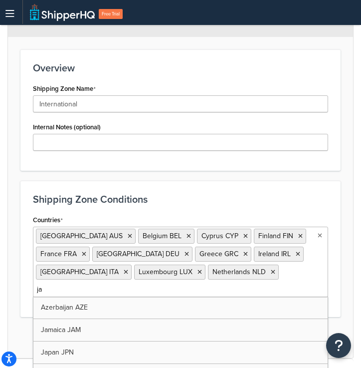
type input "jap"
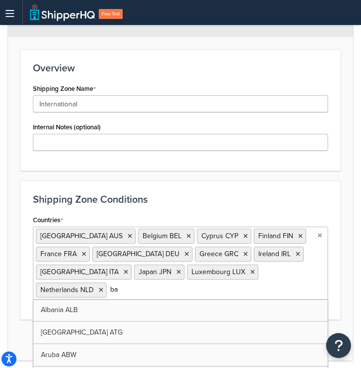
type input "bah"
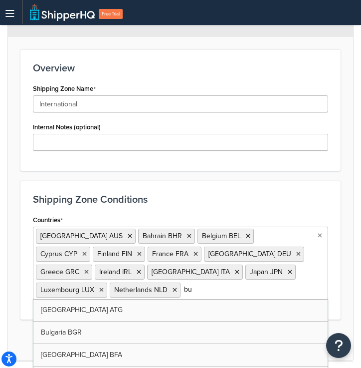
type input "bul"
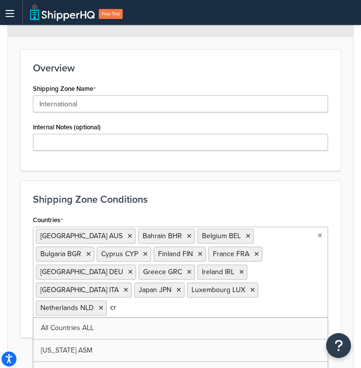
type input "cro"
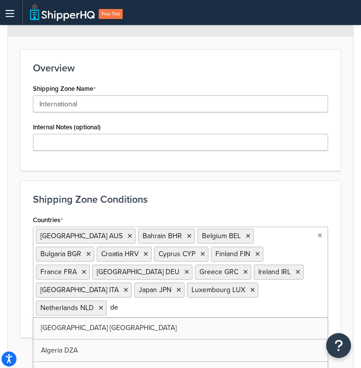
type input "den"
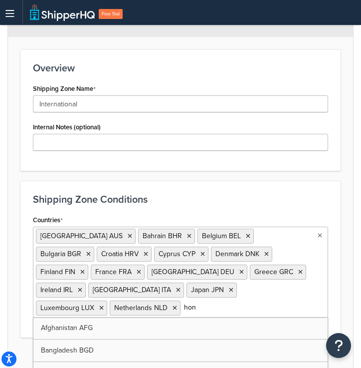
type input "hong"
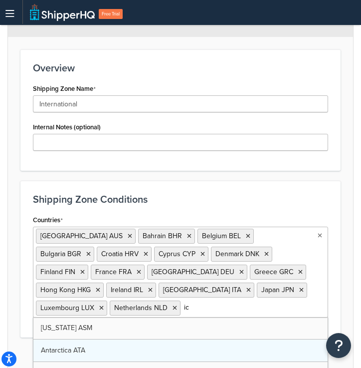
type input "ice"
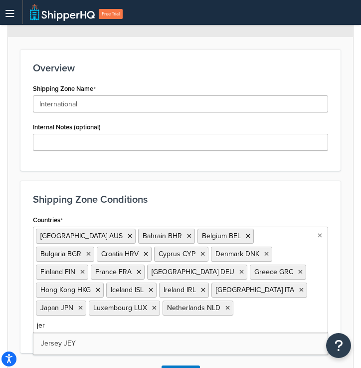
type input "jers"
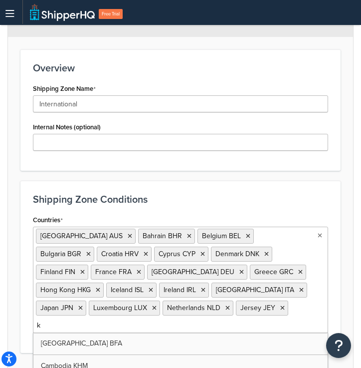
type input "ku"
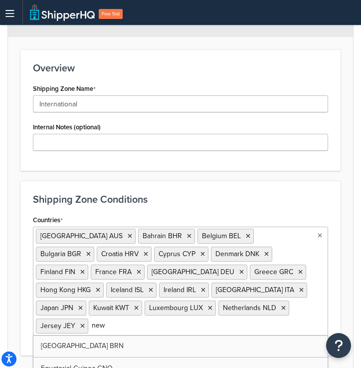
type input "new z"
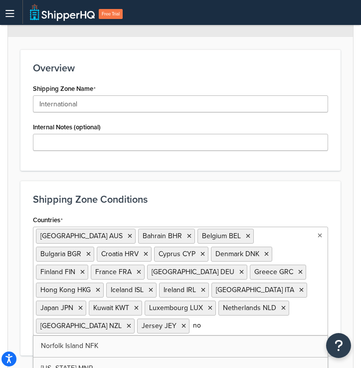
type input "nor"
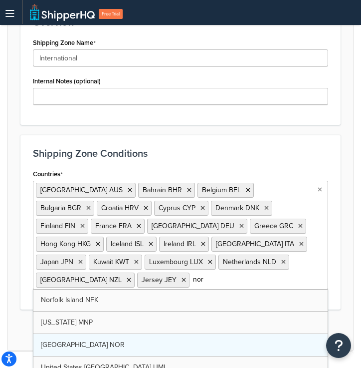
scroll to position [171, 0]
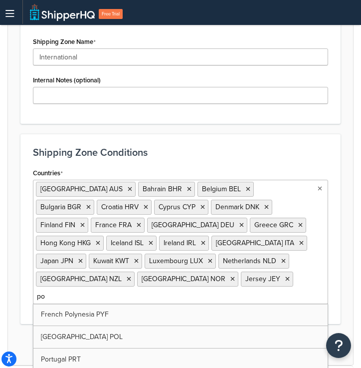
type input "pol"
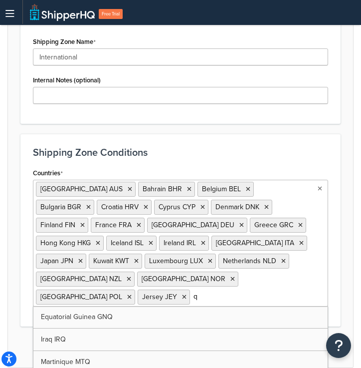
type input "qa"
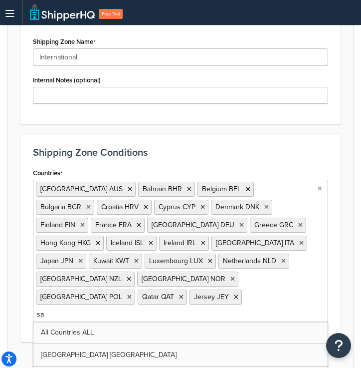
type input "sau"
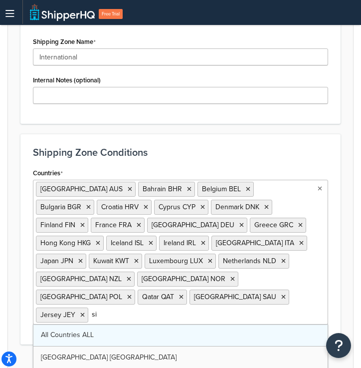
type input "sin"
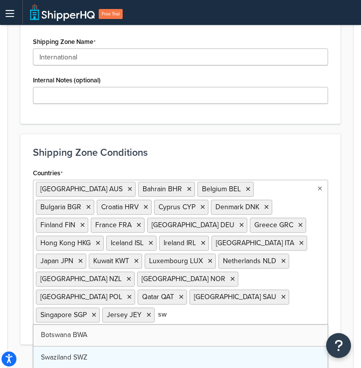
type input "swe"
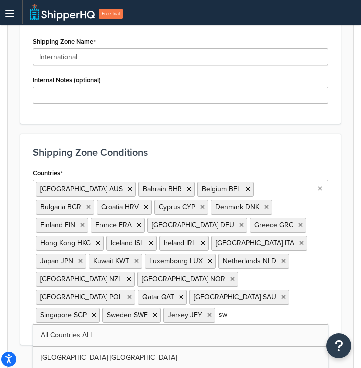
type input "swi"
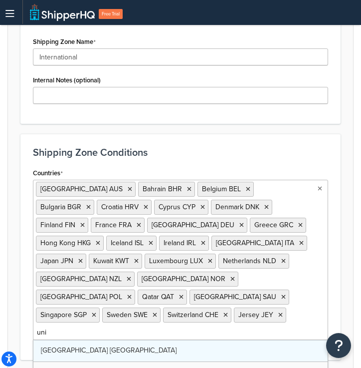
type input "unit"
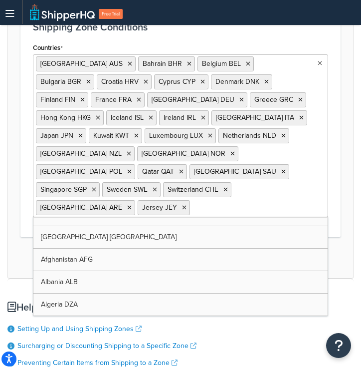
scroll to position [307, 0]
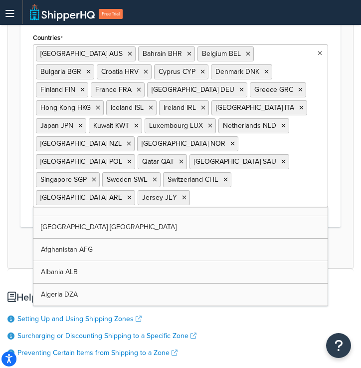
click at [262, 314] on div "Helpful Docs Setting Up and Using Shipping Zones Surcharging or Discounting Shi…" at bounding box center [180, 348] width 346 height 158
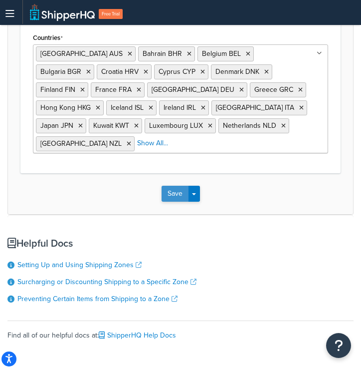
click at [179, 190] on button "Save" at bounding box center [175, 194] width 27 height 16
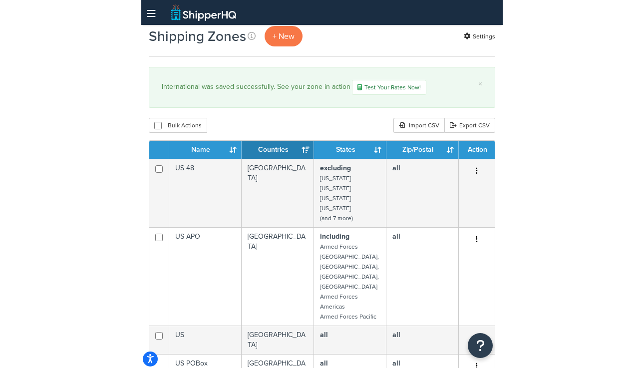
scroll to position [32, 0]
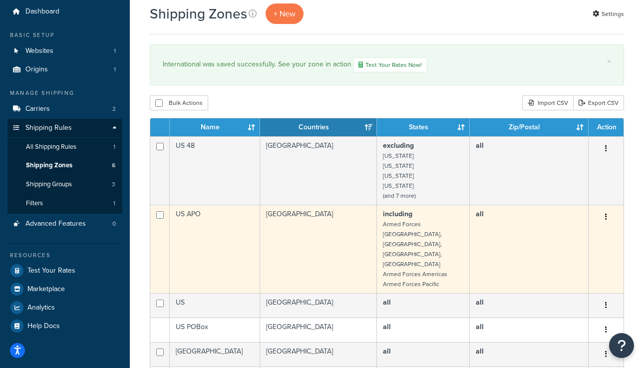
click at [164, 215] on td at bounding box center [159, 249] width 19 height 88
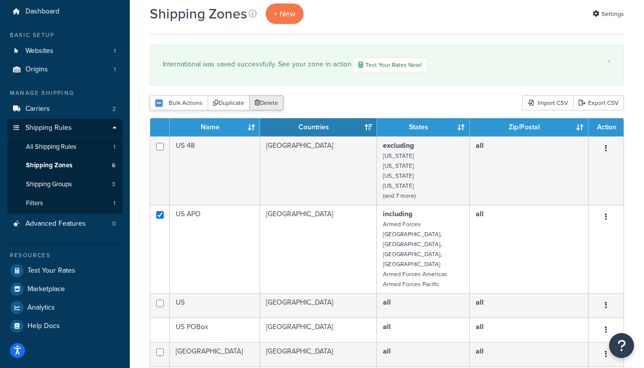
click at [265, 104] on button "Delete" at bounding box center [266, 102] width 34 height 15
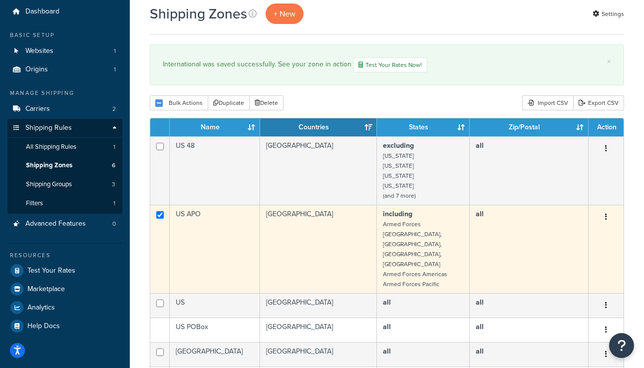
click at [166, 228] on td at bounding box center [159, 249] width 19 height 88
checkbox input "false"
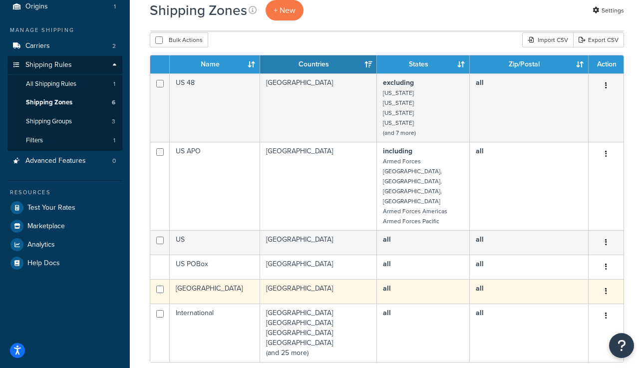
scroll to position [97, 0]
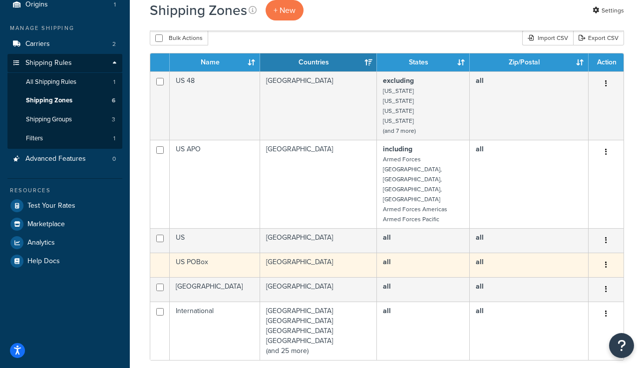
click at [212, 253] on td "US POBox" at bounding box center [215, 265] width 90 height 24
click at [361, 261] on icon "button" at bounding box center [606, 264] width 2 height 7
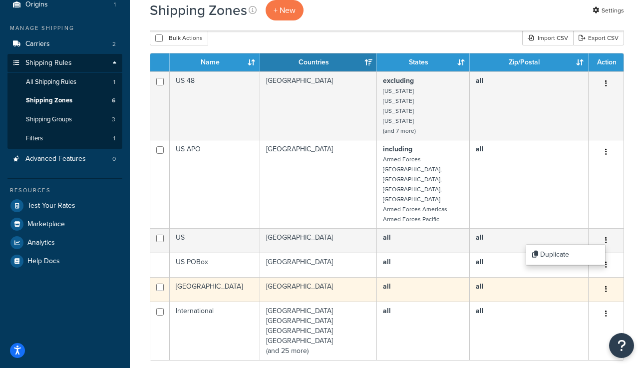
click at [361, 277] on td "all" at bounding box center [423, 289] width 92 height 24
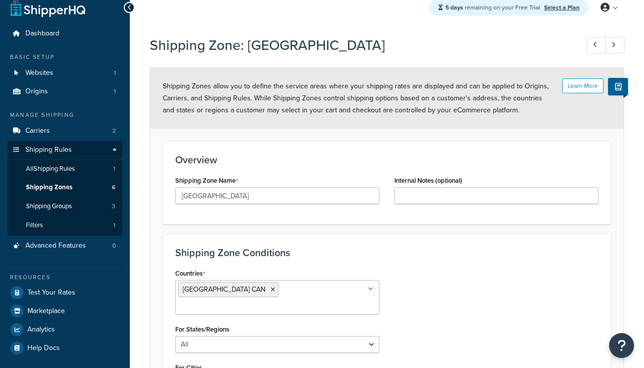
scroll to position [9, 0]
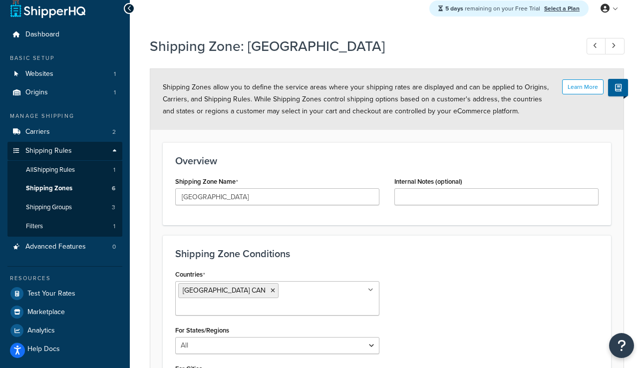
click at [128, 9] on icon at bounding box center [129, 8] width 4 height 7
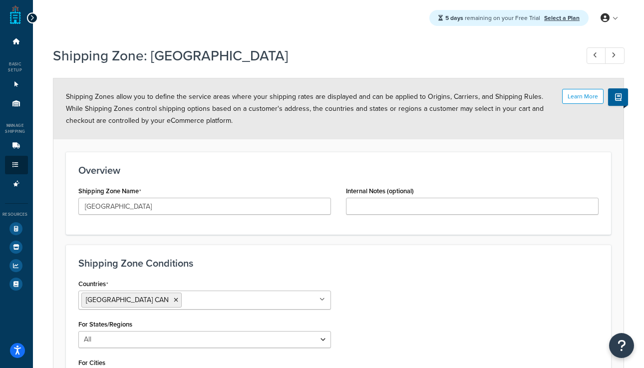
scroll to position [0, 0]
click at [34, 16] on div at bounding box center [32, 17] width 11 height 11
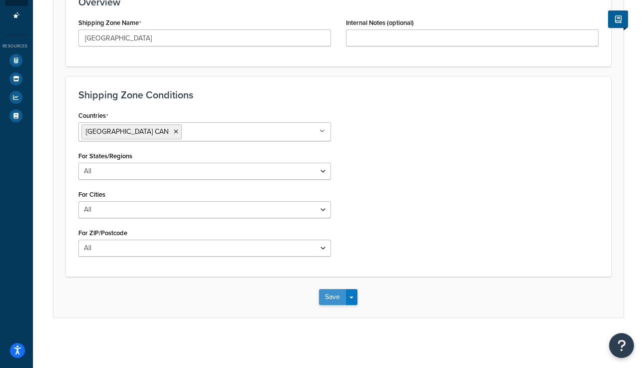
scroll to position [168, 0]
click at [337, 300] on button "Save" at bounding box center [332, 297] width 27 height 16
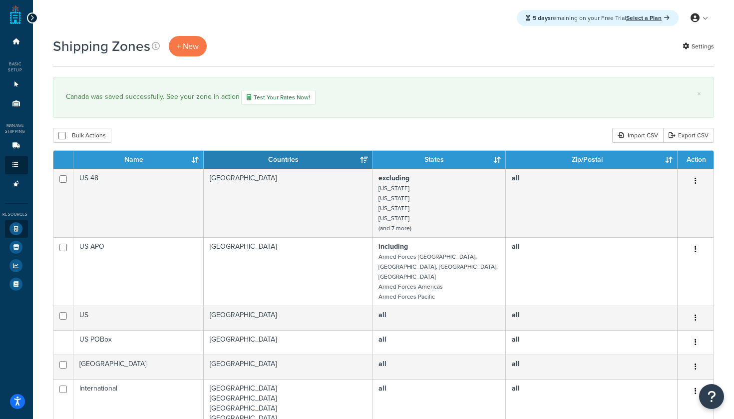
click at [14, 227] on icon at bounding box center [15, 228] width 13 height 13
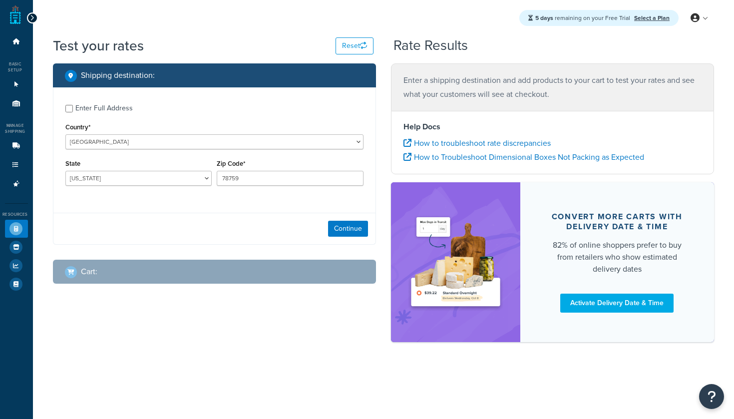
select select "[GEOGRAPHIC_DATA]"
click at [334, 231] on button "Continue" at bounding box center [348, 229] width 40 height 16
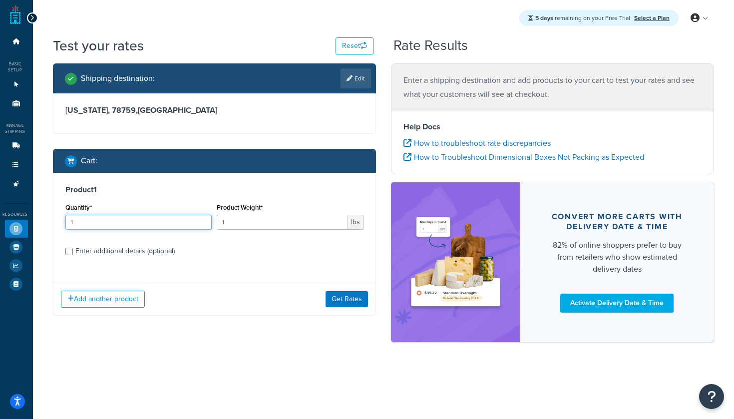
click at [125, 220] on input "1" at bounding box center [138, 222] width 147 height 15
click at [118, 298] on button "Add another product" at bounding box center [103, 299] width 84 height 17
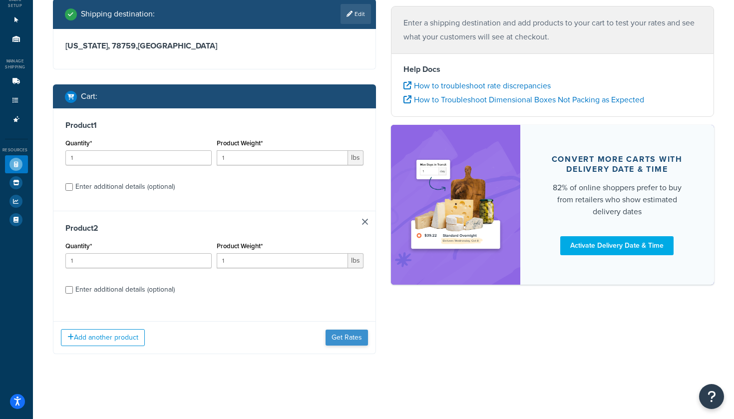
click at [349, 340] on button "Get Rates" at bounding box center [346, 337] width 42 height 16
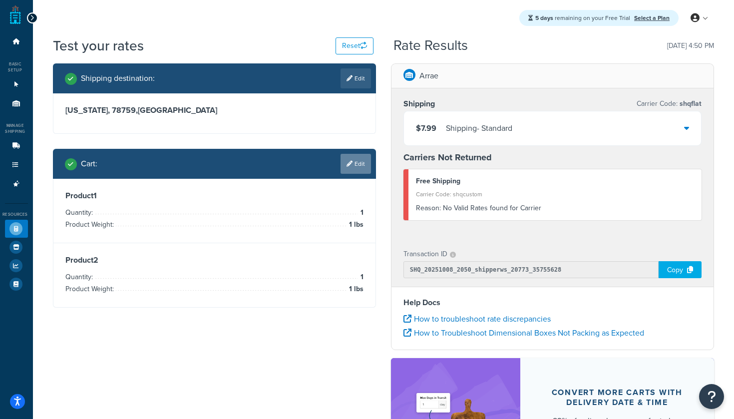
click at [357, 166] on link "Edit" at bounding box center [355, 164] width 30 height 20
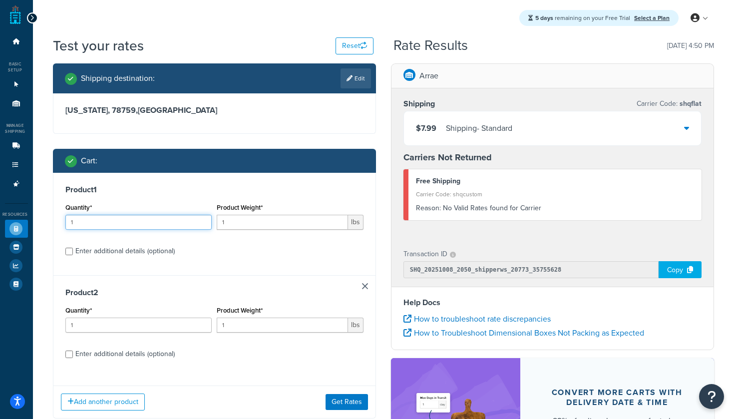
click at [154, 228] on input "1" at bounding box center [138, 222] width 147 height 15
click at [353, 43] on button "Reset" at bounding box center [354, 45] width 38 height 17
select select "[GEOGRAPHIC_DATA]"
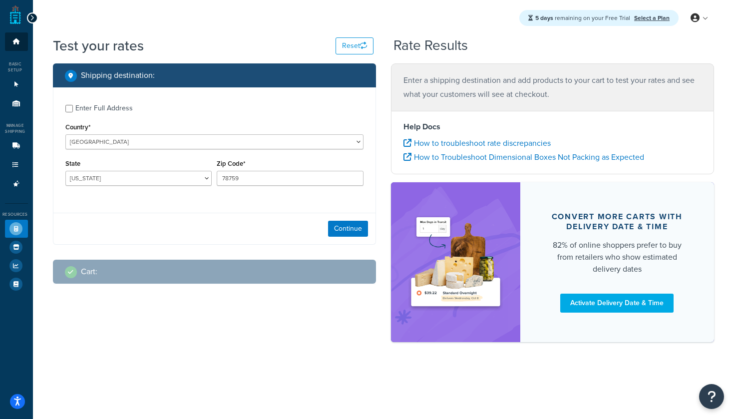
click at [14, 47] on link "Dashboard" at bounding box center [16, 41] width 23 height 18
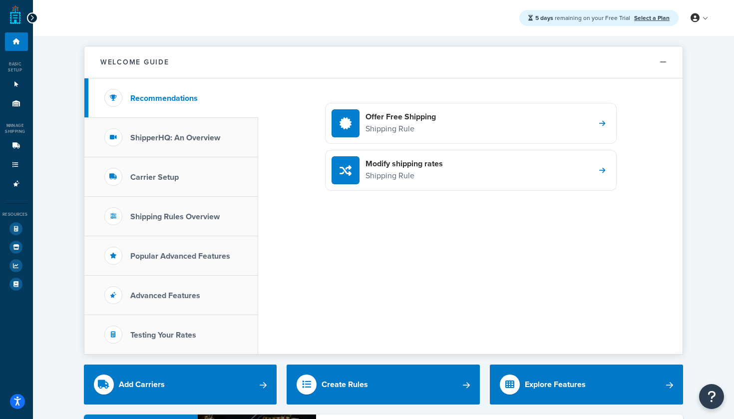
click at [31, 18] on icon at bounding box center [32, 17] width 4 height 7
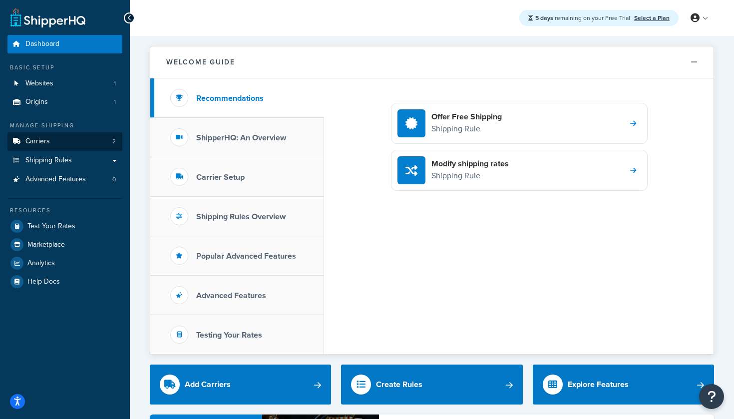
click at [77, 143] on link "Carriers 2" at bounding box center [64, 141] width 115 height 18
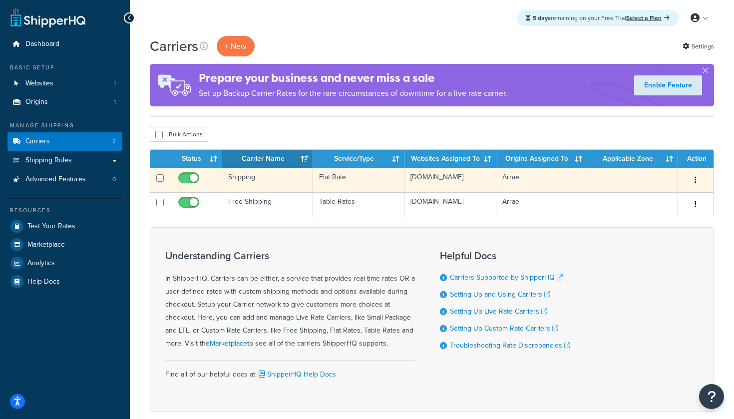
click at [694, 177] on button "button" at bounding box center [695, 180] width 14 height 16
click at [663, 202] on link "Edit" at bounding box center [655, 200] width 79 height 20
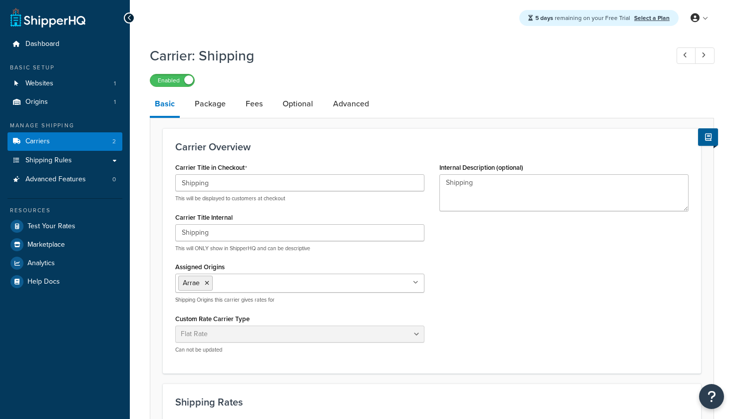
select select "flat"
click at [182, 182] on input "Shipping" at bounding box center [299, 182] width 249 height 17
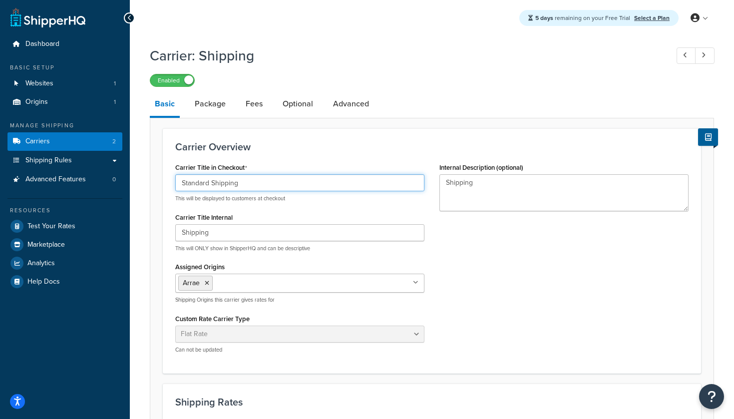
type input "Standard Shipping"
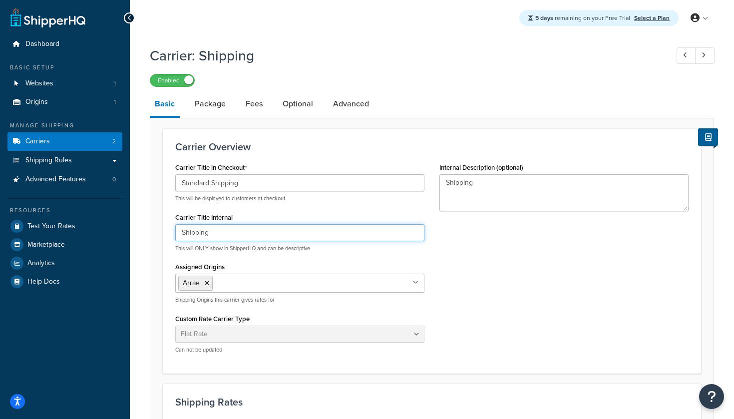
click at [182, 232] on input "Shipping" at bounding box center [299, 232] width 249 height 17
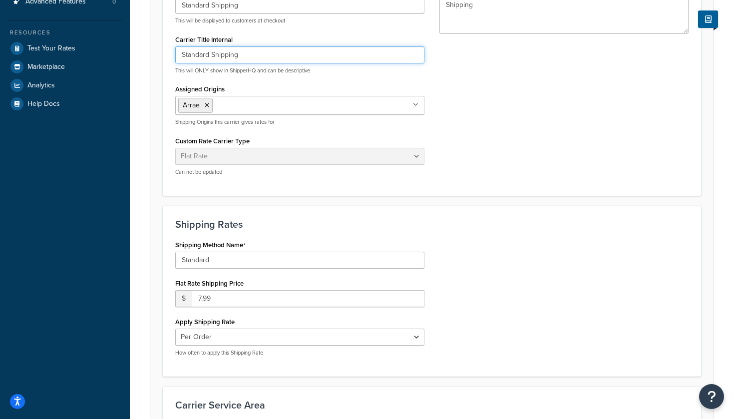
scroll to position [214, 0]
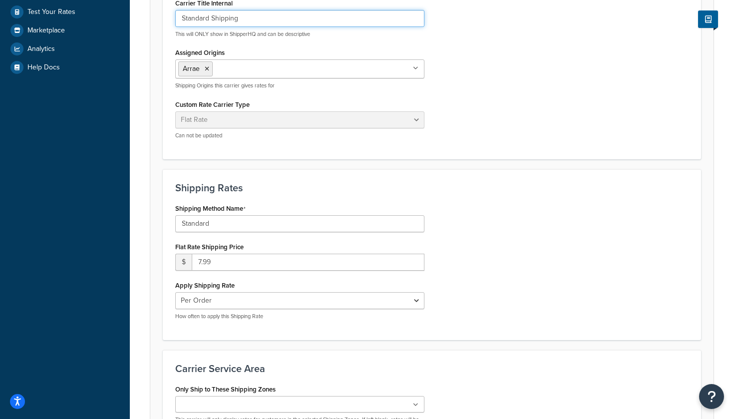
type input "Standard Shipping"
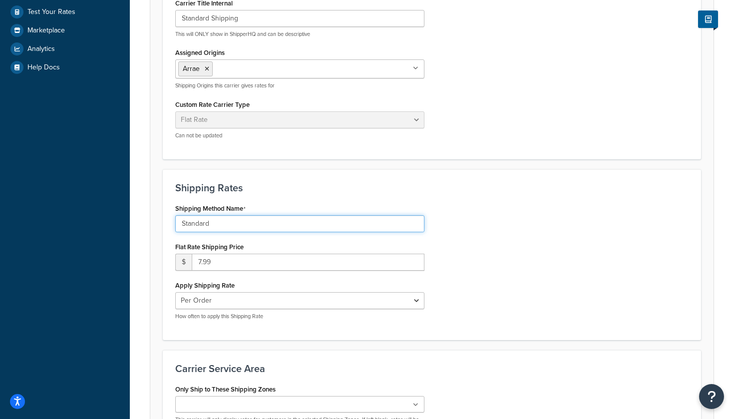
click at [235, 225] on input "Standard" at bounding box center [299, 223] width 249 height 17
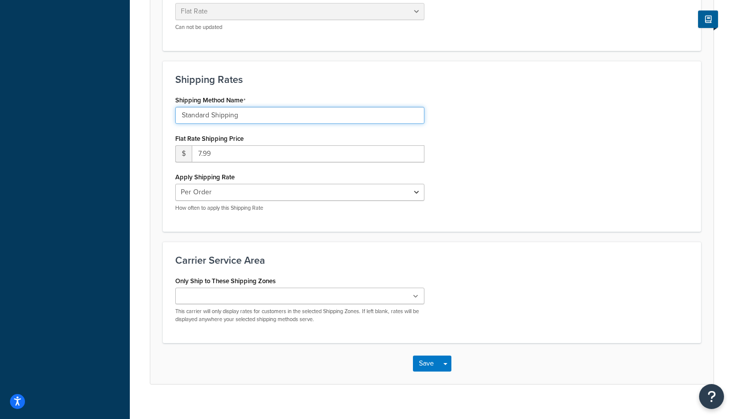
scroll to position [324, 0]
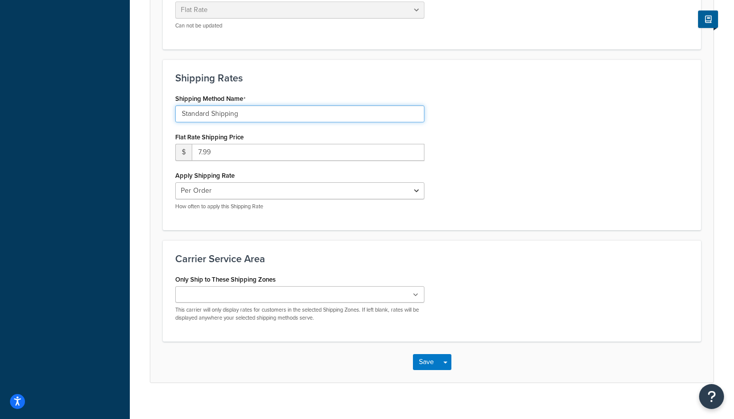
type input "Standard Shipping"
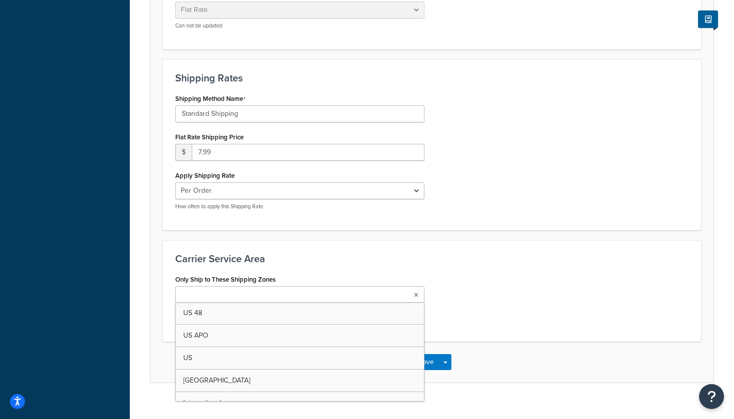
click at [386, 293] on ul at bounding box center [299, 294] width 249 height 16
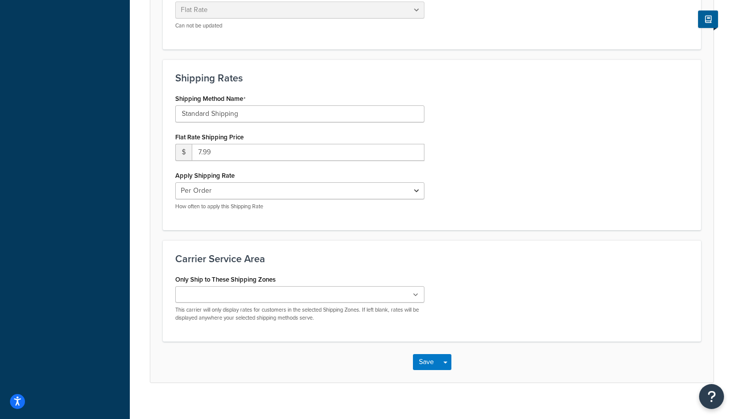
click at [476, 296] on div "Only Ship to These Shipping Zones US 48 US APO US [GEOGRAPHIC_DATA] Internation…" at bounding box center [432, 300] width 528 height 57
click at [424, 362] on button "Save" at bounding box center [426, 362] width 27 height 16
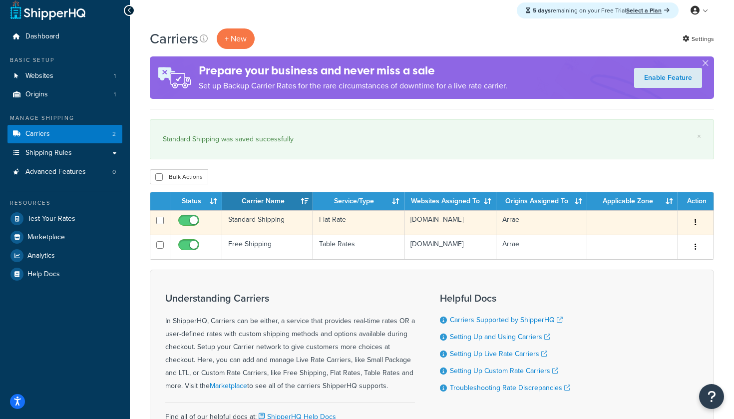
scroll to position [15, 0]
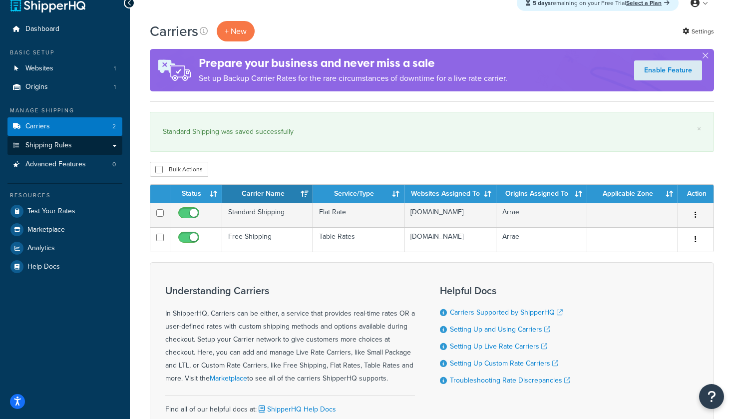
click at [102, 142] on link "Shipping Rules" at bounding box center [64, 145] width 115 height 18
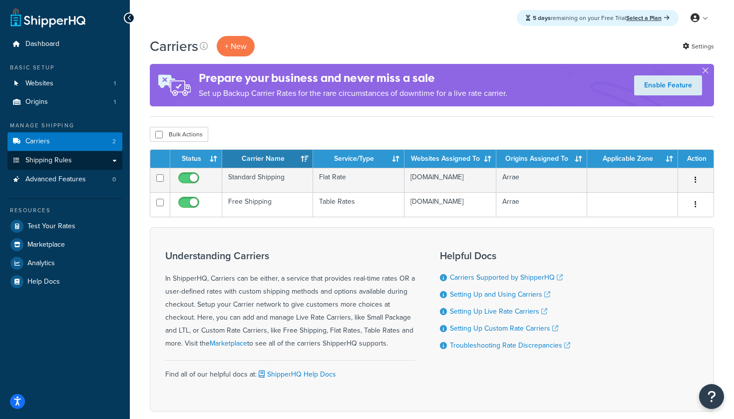
click at [114, 157] on link "Shipping Rules" at bounding box center [64, 160] width 115 height 18
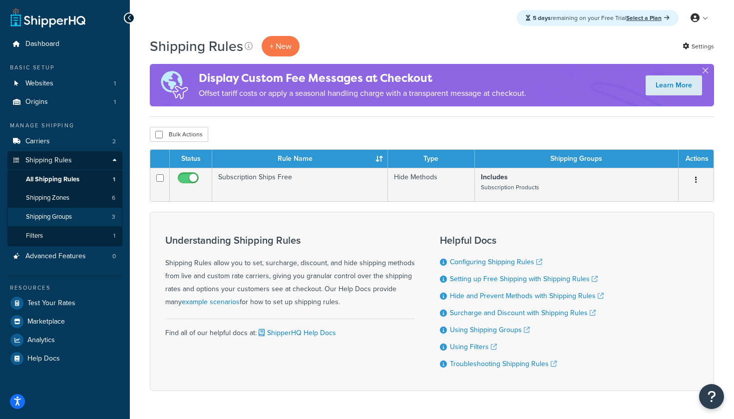
click at [87, 215] on link "Shipping Groups 3" at bounding box center [64, 217] width 115 height 18
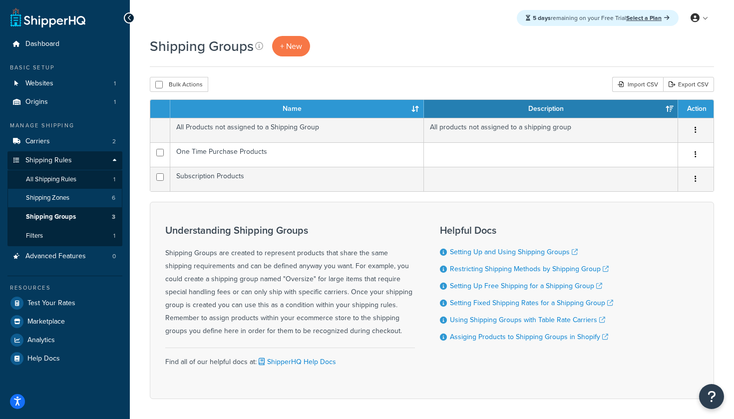
click at [78, 195] on link "Shipping Zones 6" at bounding box center [64, 198] width 115 height 18
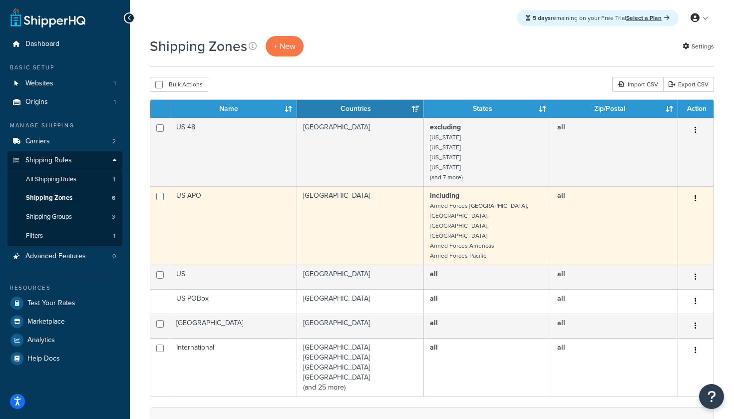
click at [459, 193] on b "including" at bounding box center [444, 195] width 29 height 10
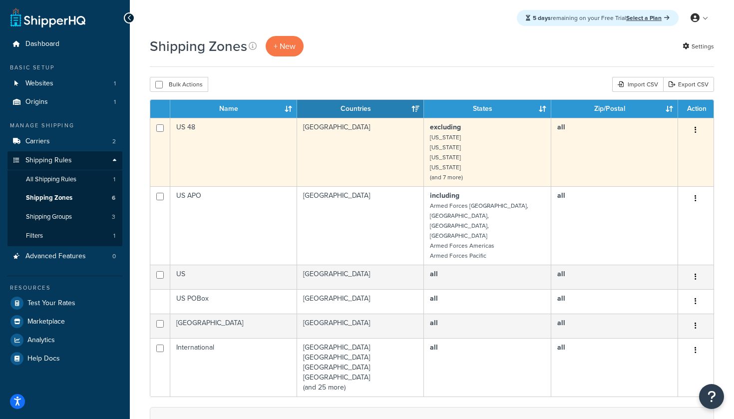
click at [459, 163] on td "excluding Alaska Hawaii American Samoa Guam (and 7 more)" at bounding box center [487, 152] width 127 height 68
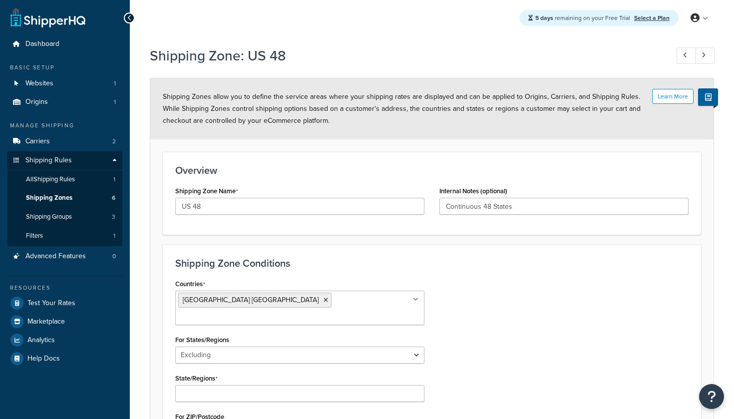
select select "excluding"
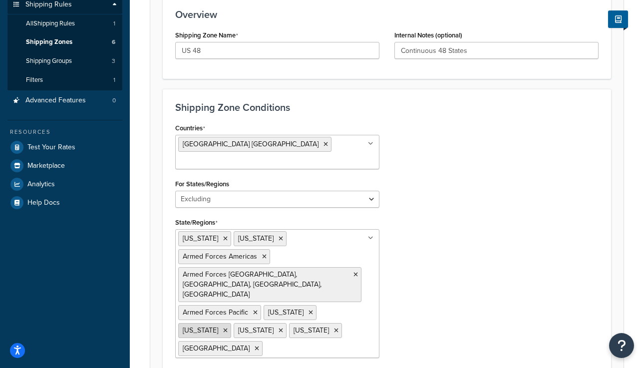
scroll to position [157, 0]
click at [283, 235] on icon at bounding box center [281, 238] width 4 height 6
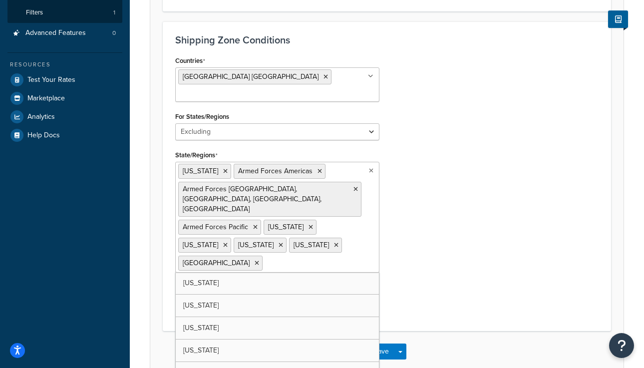
scroll to position [242, 0]
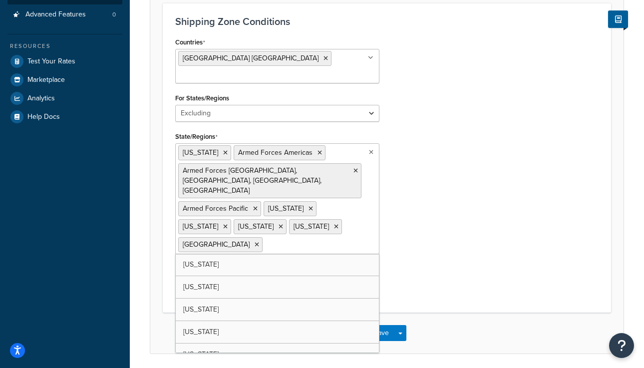
click at [434, 214] on div "Countries [GEOGRAPHIC_DATA] [GEOGRAPHIC_DATA] All Countries ALL [GEOGRAPHIC_DAT…" at bounding box center [387, 167] width 438 height 265
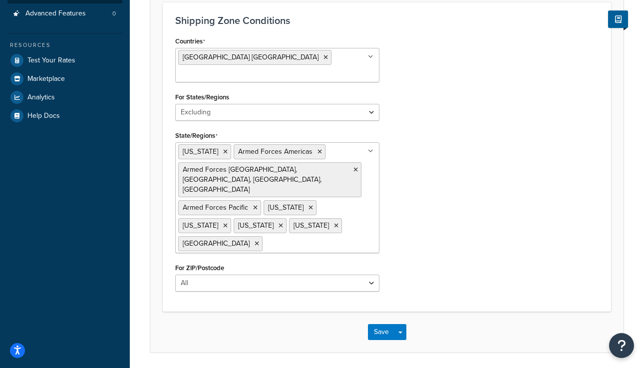
scroll to position [242, 0]
click at [334, 223] on icon at bounding box center [336, 226] width 4 height 6
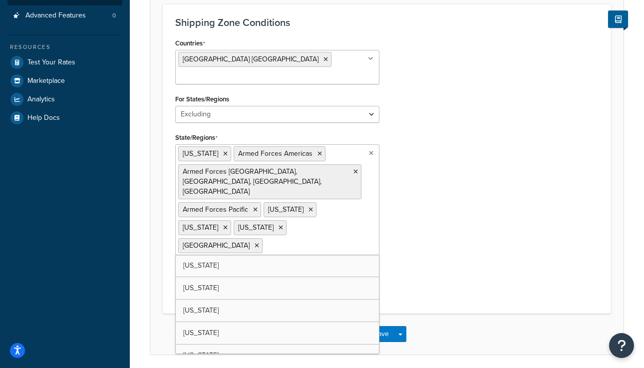
scroll to position [240, 0]
click at [371, 151] on icon at bounding box center [371, 154] width 4 height 6
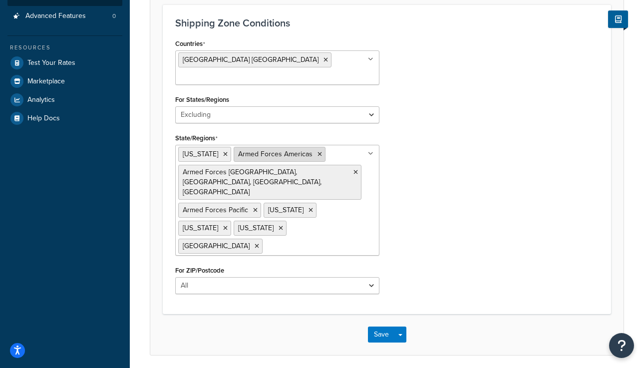
click at [317, 151] on icon at bounding box center [319, 154] width 4 height 6
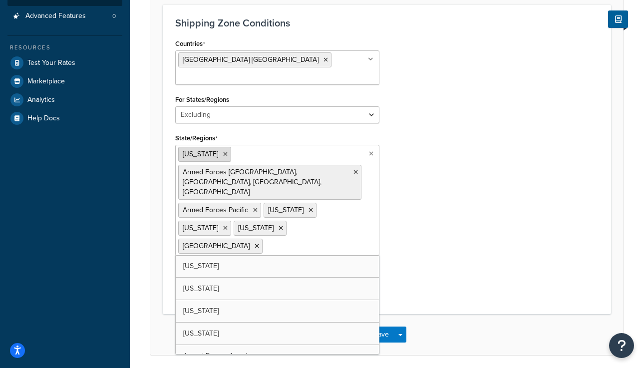
click at [223, 151] on icon at bounding box center [225, 154] width 4 height 6
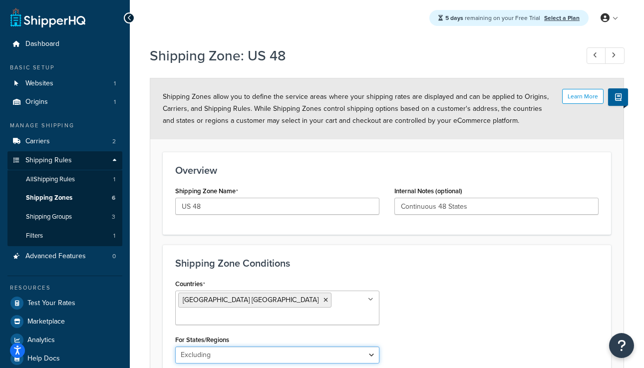
scroll to position [0, 0]
click at [130, 16] on icon at bounding box center [129, 17] width 4 height 7
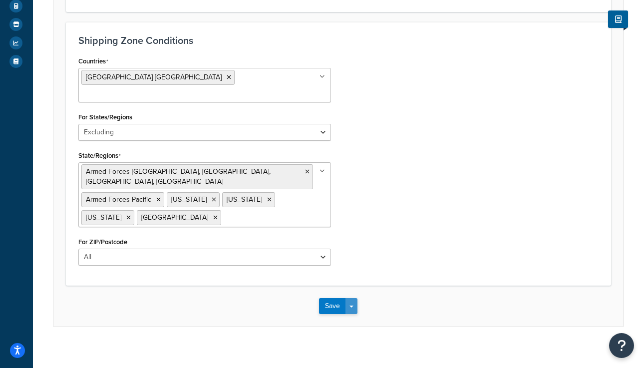
scroll to position [222, 0]
click at [355, 300] on button "Save Dropdown" at bounding box center [351, 307] width 12 height 16
click at [269, 326] on div "Shipping Zone: US 48 Learn More Shipping Zones allow you to define the service …" at bounding box center [338, 86] width 611 height 534
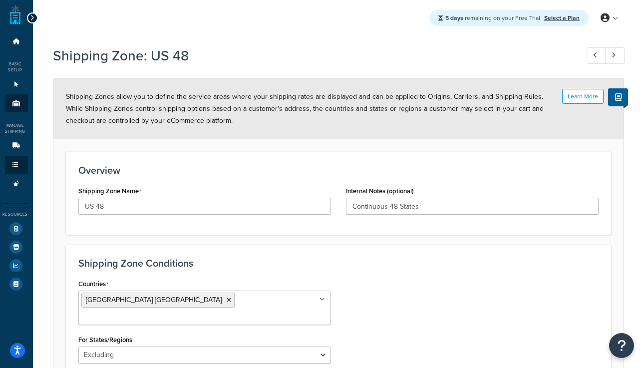
scroll to position [0, 0]
click at [31, 20] on icon at bounding box center [32, 17] width 4 height 7
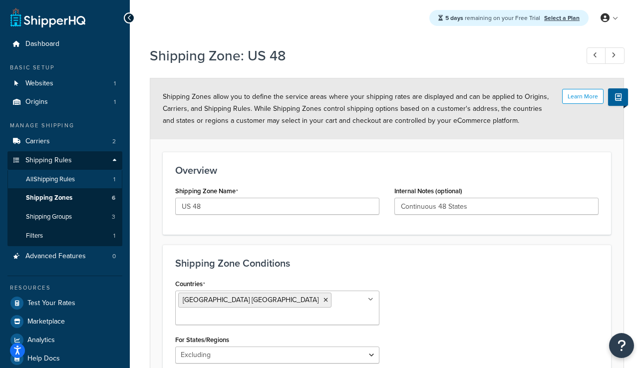
click at [55, 184] on link "All Shipping Rules 1" at bounding box center [64, 179] width 115 height 18
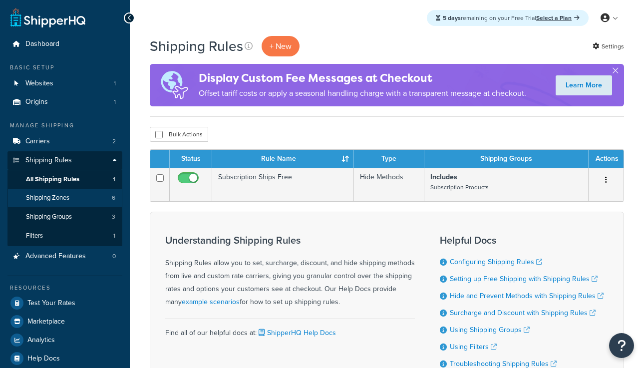
click at [86, 194] on link "Shipping Zones 6" at bounding box center [64, 198] width 115 height 18
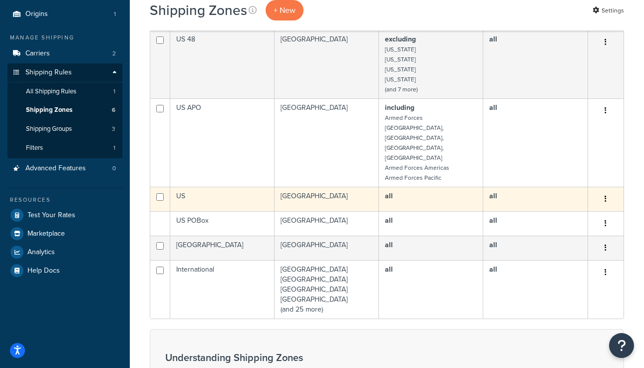
scroll to position [84, 0]
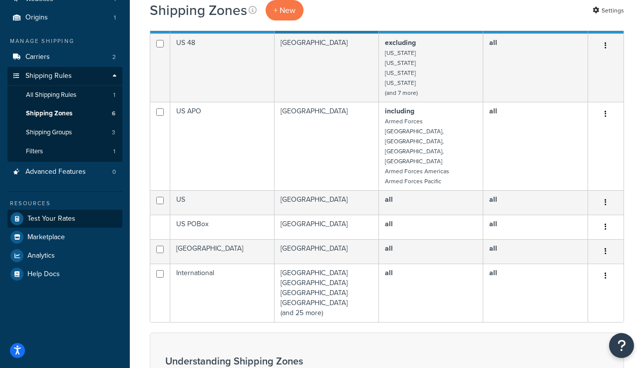
click at [77, 214] on link "Test Your Rates" at bounding box center [64, 219] width 115 height 18
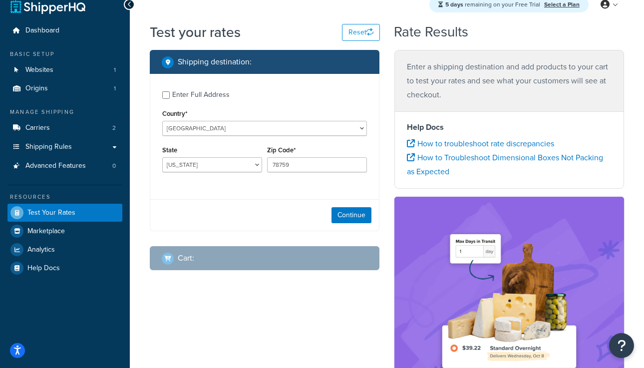
scroll to position [15, 0]
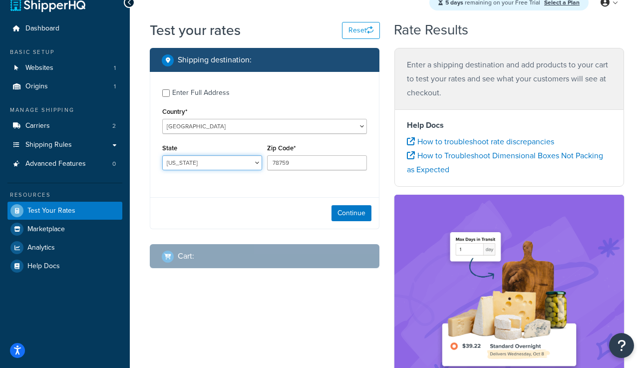
select select "VA"
click at [363, 214] on button "Continue" at bounding box center [351, 213] width 40 height 16
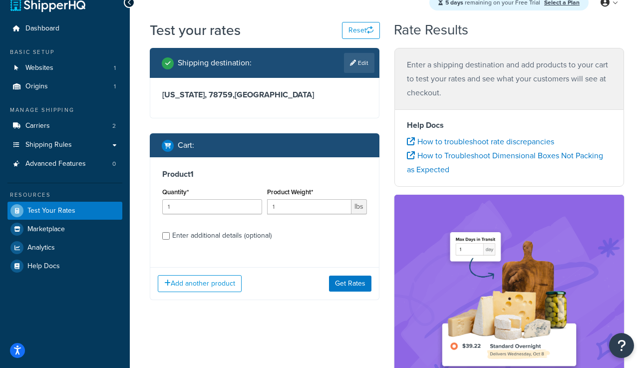
click at [230, 235] on div "Enter additional details (optional)" at bounding box center [221, 236] width 99 height 14
click at [170, 235] on input "Enter additional details (optional)" at bounding box center [165, 235] width 7 height 7
checkbox input "true"
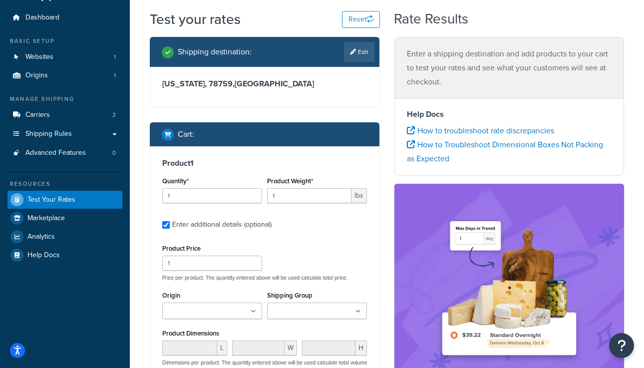
scroll to position [27, 0]
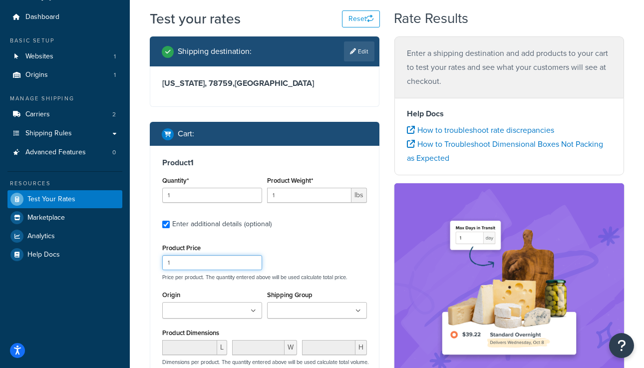
click at [221, 261] on input "1" at bounding box center [212, 262] width 100 height 15
type input "20"
click at [333, 307] on input "Shipping Group" at bounding box center [314, 311] width 88 height 11
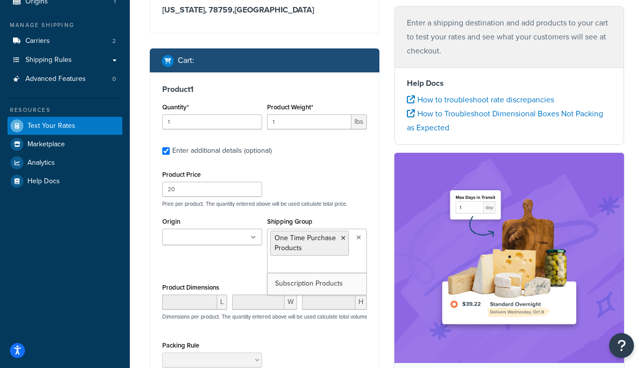
scroll to position [106, 0]
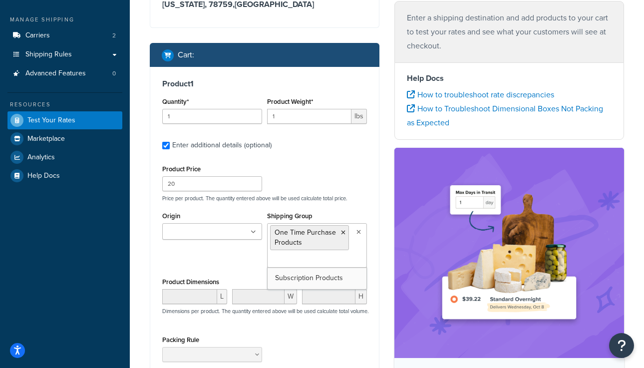
click at [235, 260] on div "Origin Arrae Shipping Group One Time Purchase Products Subscription Products" at bounding box center [265, 242] width 210 height 66
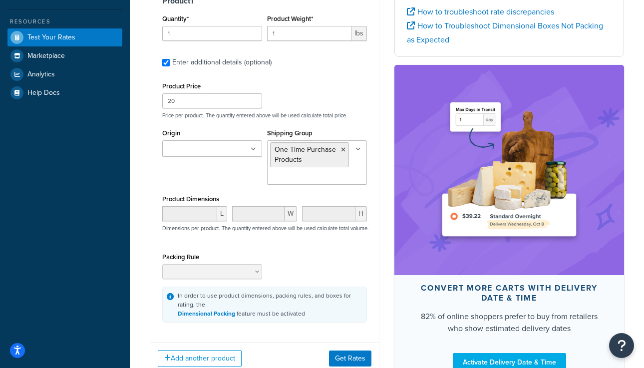
scroll to position [194, 0]
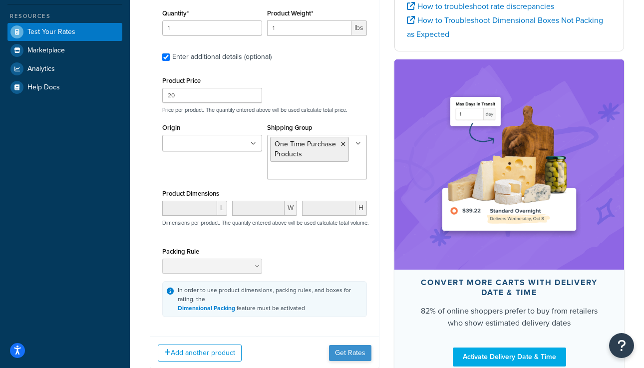
click at [342, 351] on button "Get Rates" at bounding box center [350, 353] width 42 height 16
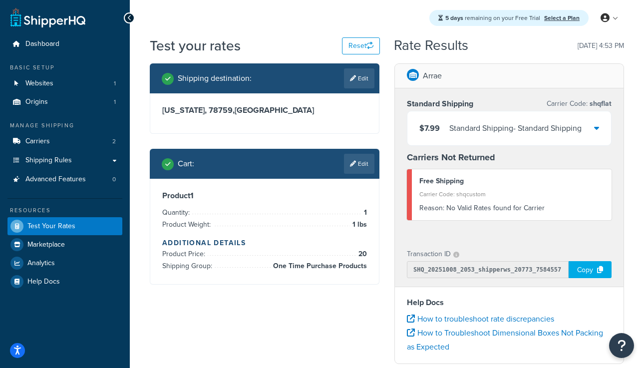
scroll to position [0, 0]
click at [597, 131] on icon at bounding box center [596, 128] width 5 height 8
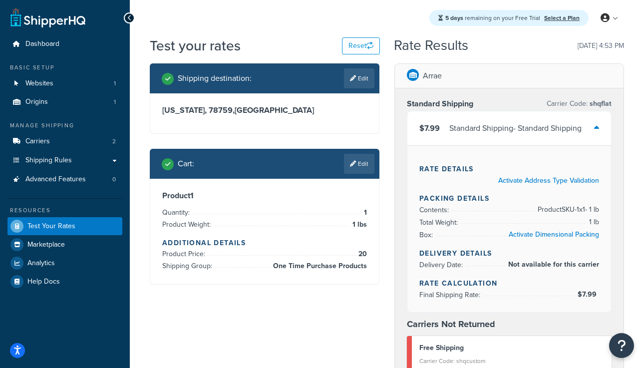
click at [597, 130] on icon at bounding box center [596, 128] width 5 height 8
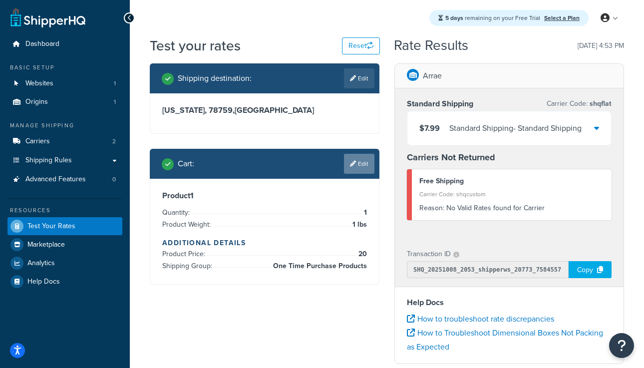
click at [360, 172] on link "Edit" at bounding box center [359, 164] width 30 height 20
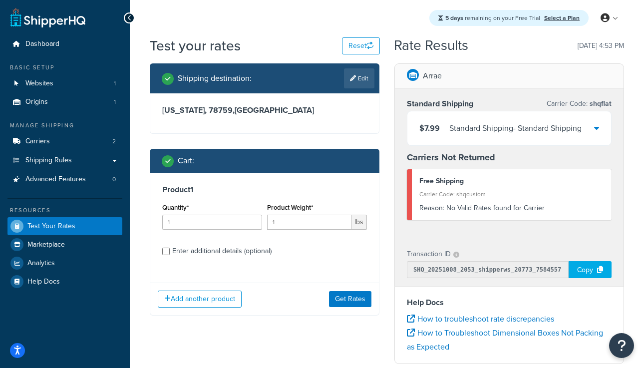
click at [243, 250] on div "Enter additional details (optional)" at bounding box center [221, 251] width 99 height 14
click at [170, 250] on input "Enter additional details (optional)" at bounding box center [165, 251] width 7 height 7
checkbox input "true"
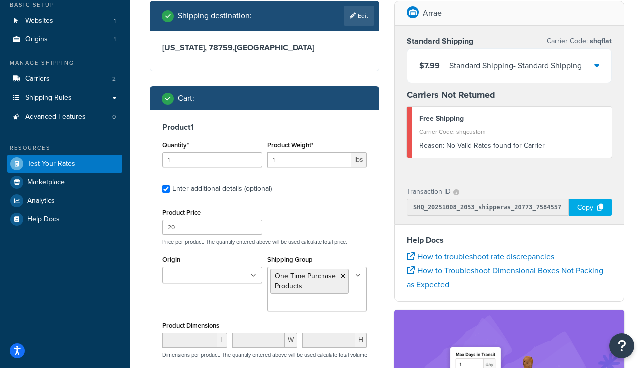
scroll to position [74, 0]
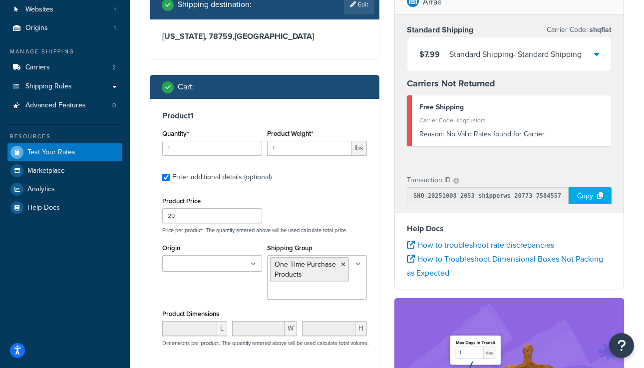
click at [314, 295] on input "Shipping Group" at bounding box center [314, 292] width 88 height 11
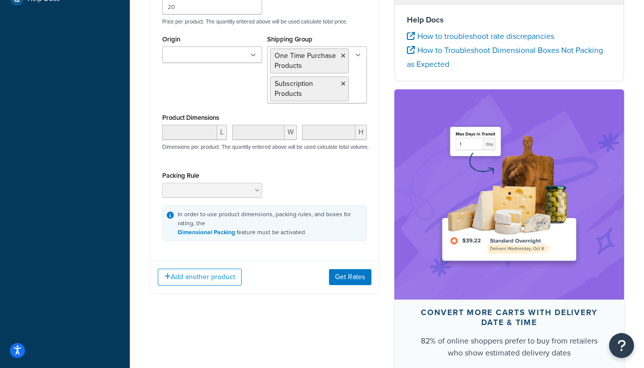
scroll to position [292, 0]
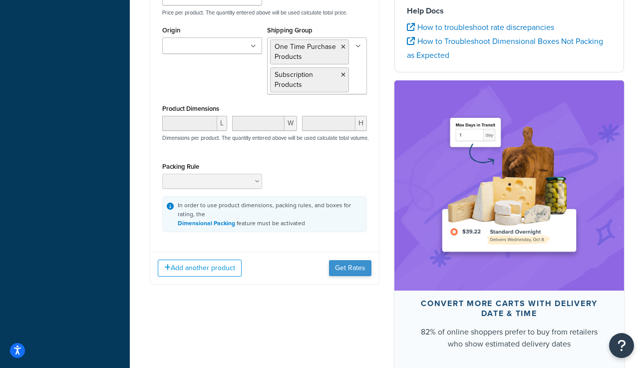
click at [348, 271] on button "Get Rates" at bounding box center [350, 268] width 42 height 16
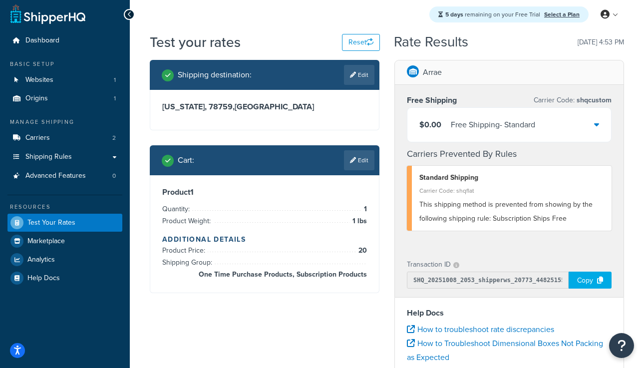
scroll to position [3, 0]
click at [365, 161] on link "Edit" at bounding box center [359, 160] width 30 height 20
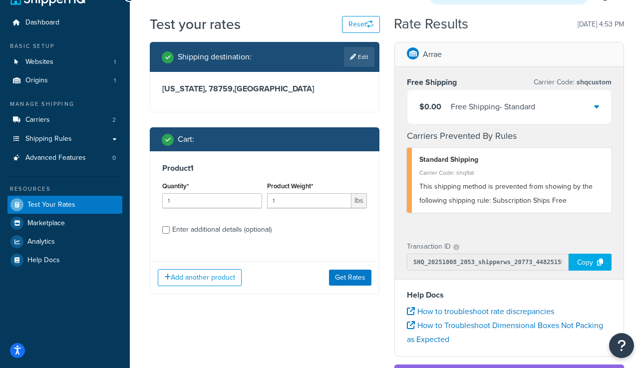
scroll to position [23, 0]
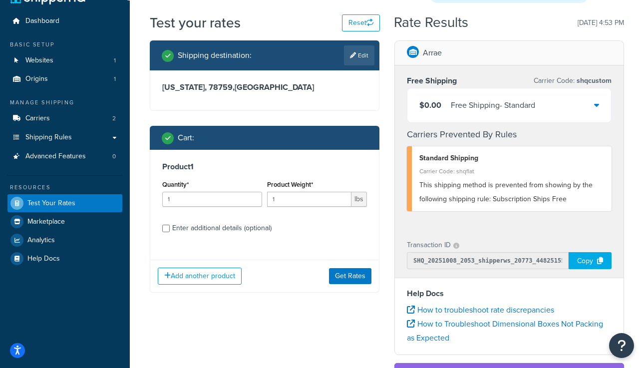
click at [231, 231] on div "Enter additional details (optional)" at bounding box center [221, 228] width 99 height 14
click at [170, 231] on input "Enter additional details (optional)" at bounding box center [165, 228] width 7 height 7
checkbox input "true"
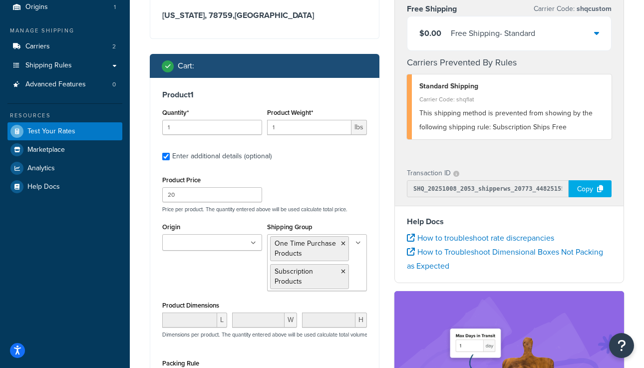
scroll to position [106, 0]
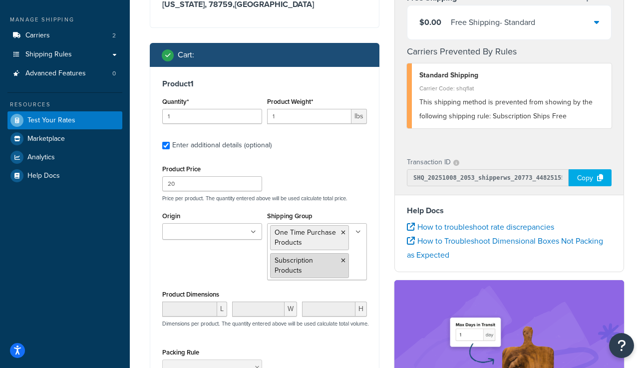
click at [342, 260] on icon at bounding box center [343, 261] width 4 height 6
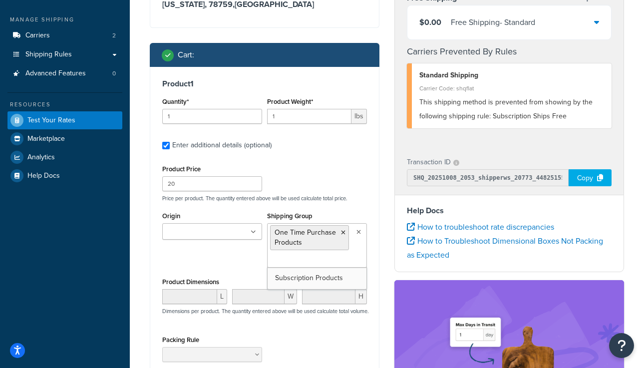
click at [345, 200] on p "Price per product. The quantity entered above will be used calculate total pric…" at bounding box center [265, 198] width 210 height 7
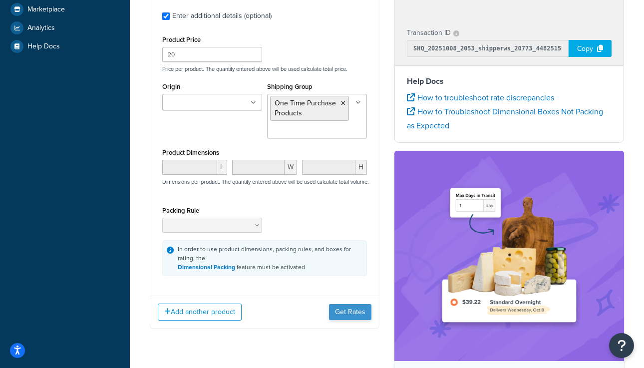
click at [351, 319] on button "Get Rates" at bounding box center [350, 312] width 42 height 16
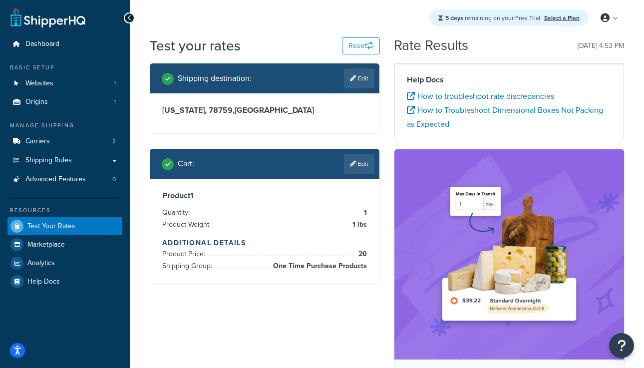
scroll to position [0, 0]
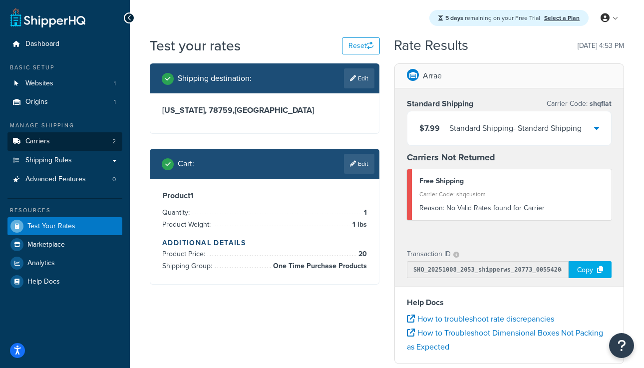
click at [83, 143] on link "Carriers 2" at bounding box center [64, 141] width 115 height 18
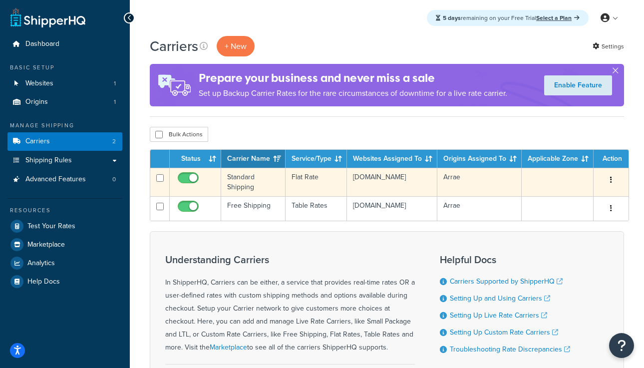
click at [243, 182] on td "Standard Shipping" at bounding box center [253, 182] width 64 height 28
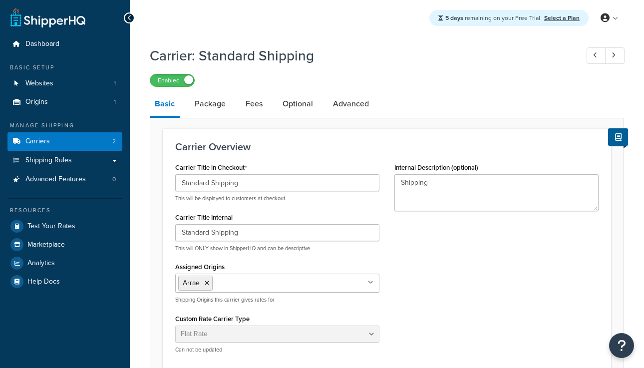
select select "flat"
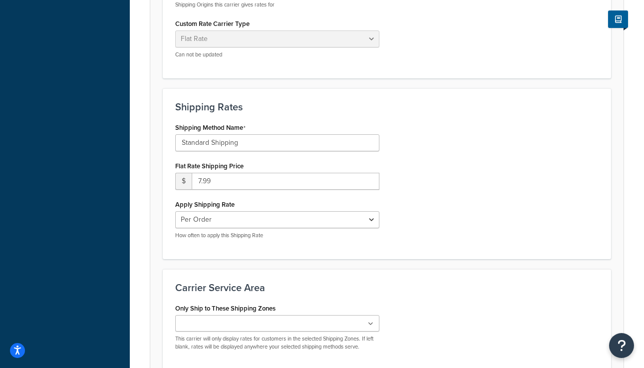
scroll to position [295, 0]
drag, startPoint x: 256, startPoint y: 138, endPoint x: 142, endPoint y: 125, distance: 115.1
click at [142, 125] on div "Carrier: Standard Shipping Enabled Basic Package Fees Optional Advanced Carrier…" at bounding box center [387, 91] width 514 height 691
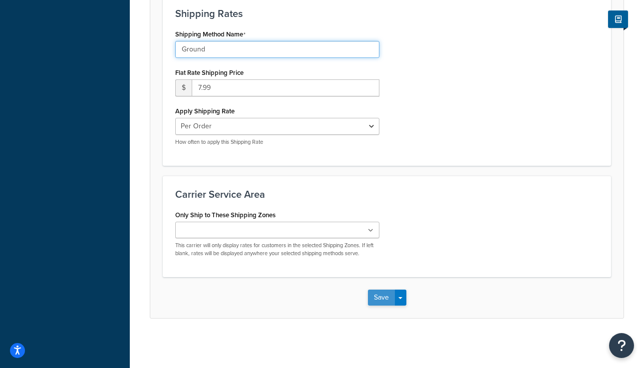
scroll to position [388, 0]
type input "Ground"
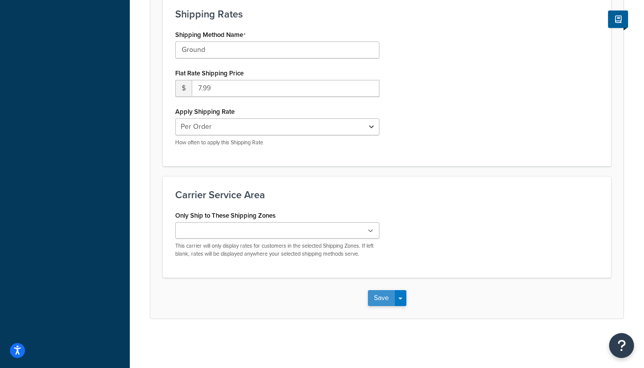
click at [387, 299] on button "Save" at bounding box center [381, 298] width 27 height 16
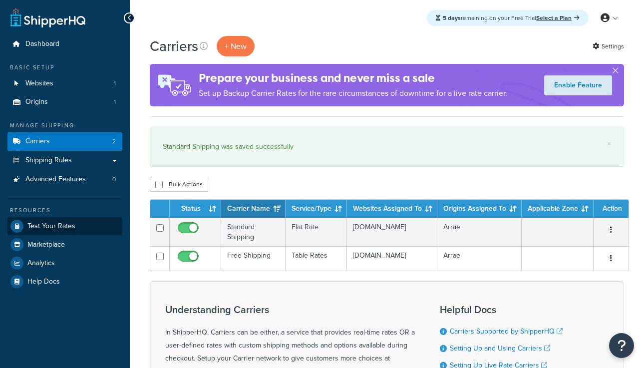
click at [70, 222] on span "Test Your Rates" at bounding box center [51, 226] width 48 height 8
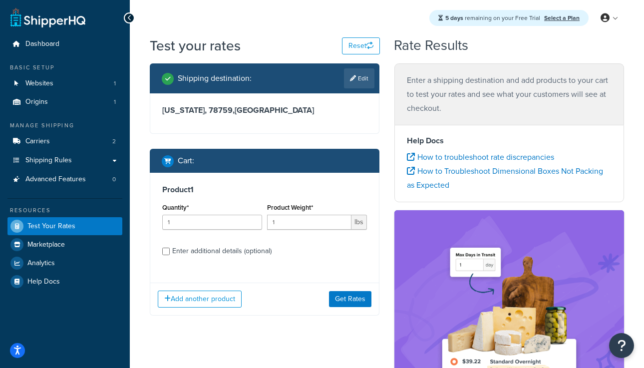
click at [250, 247] on div "Enter additional details (optional)" at bounding box center [221, 251] width 99 height 14
click at [170, 248] on input "Enter additional details (optional)" at bounding box center [165, 251] width 7 height 7
checkbox input "true"
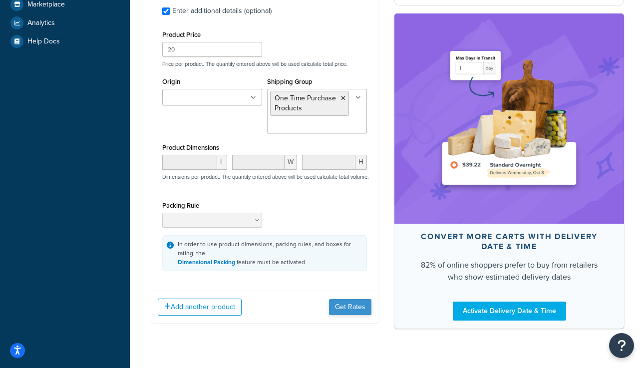
click at [345, 312] on button "Get Rates" at bounding box center [350, 307] width 42 height 16
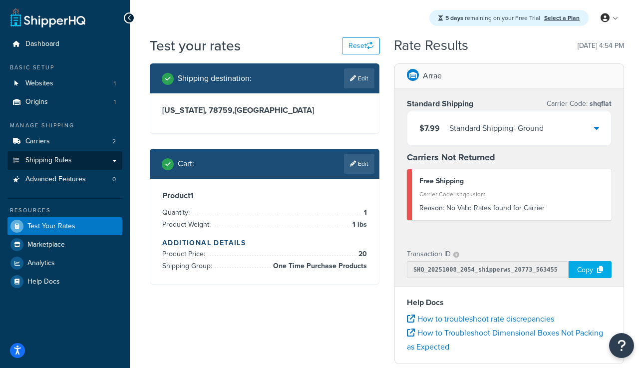
click at [96, 159] on link "Shipping Rules" at bounding box center [64, 160] width 115 height 18
